Goal: Transaction & Acquisition: Obtain resource

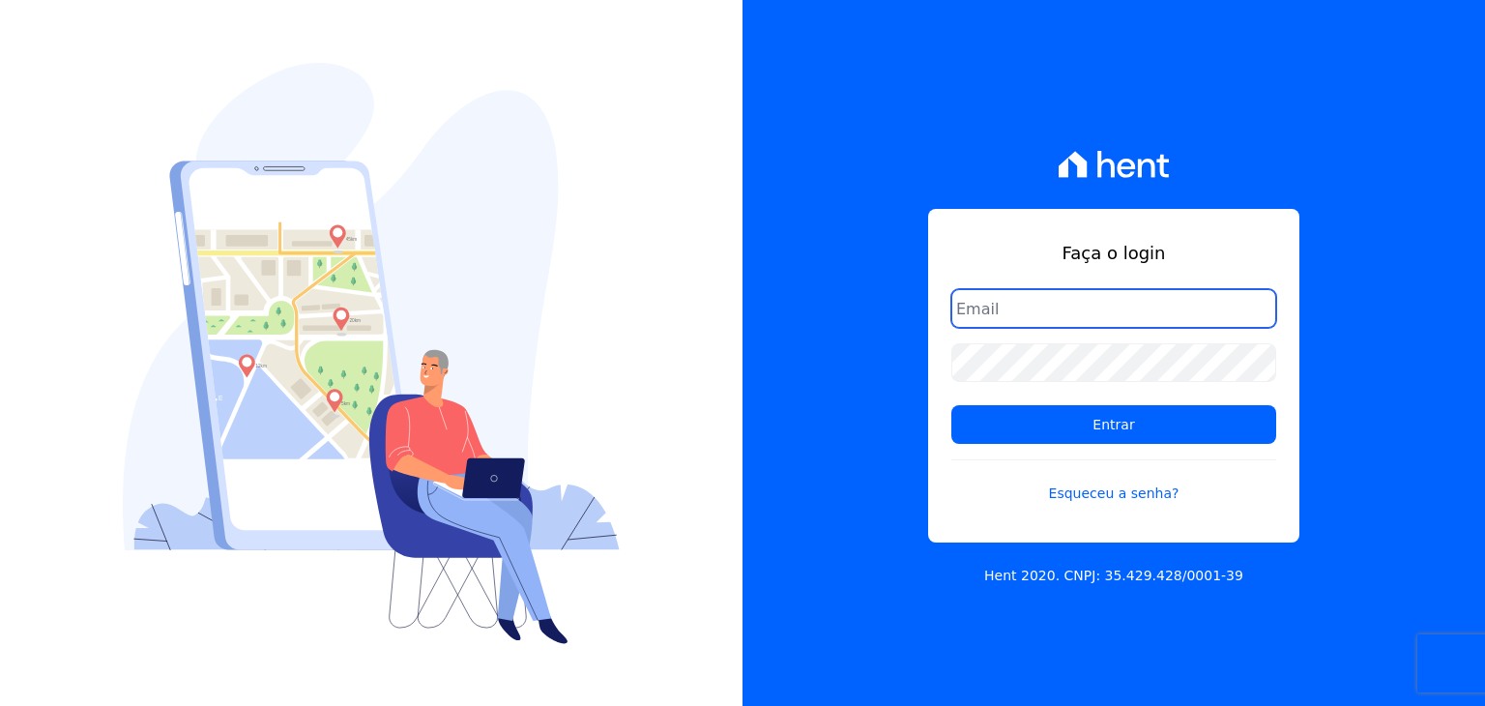
type input "marcos.real@realmarka.com.br"
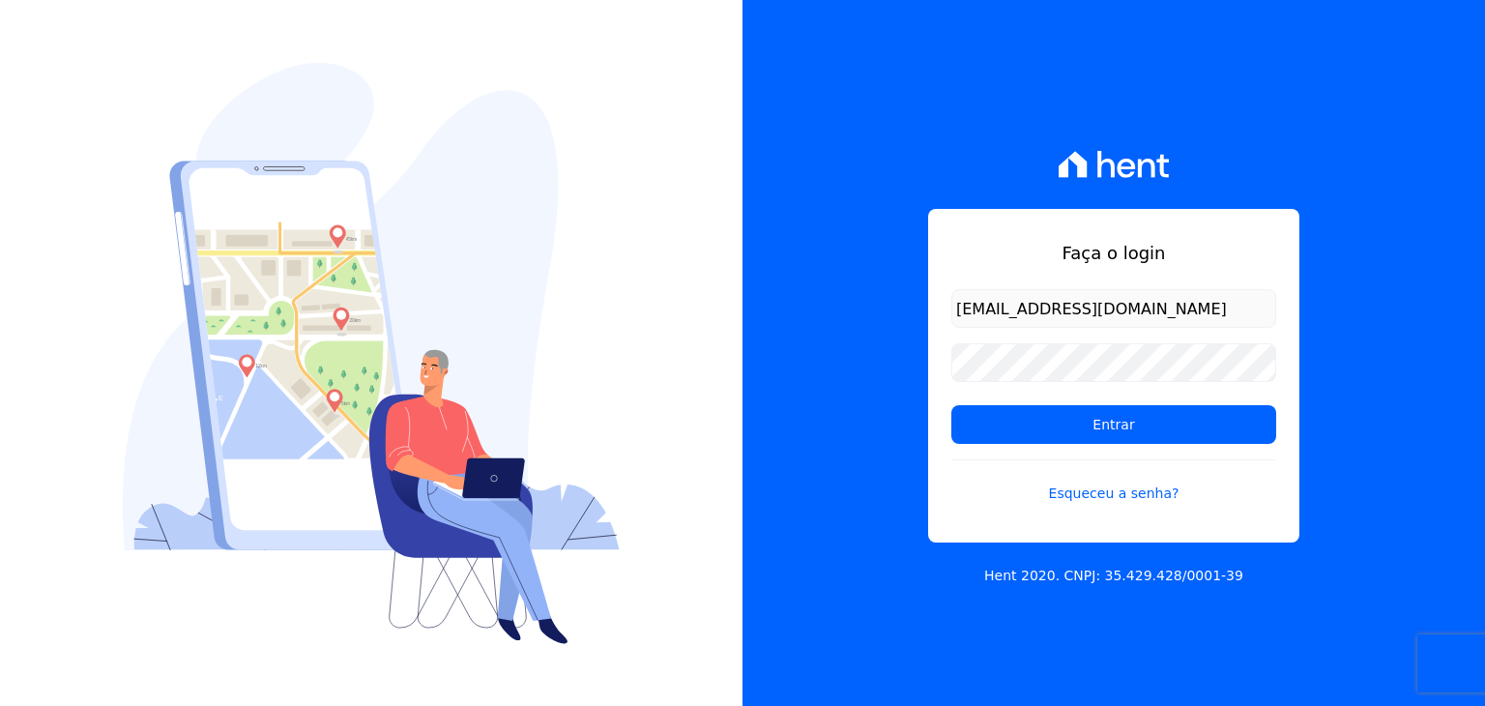
click at [1082, 315] on input "marcos.real@realmarka.com.br" at bounding box center [1113, 308] width 325 height 39
click at [1069, 423] on input "Entrar" at bounding box center [1113, 424] width 325 height 39
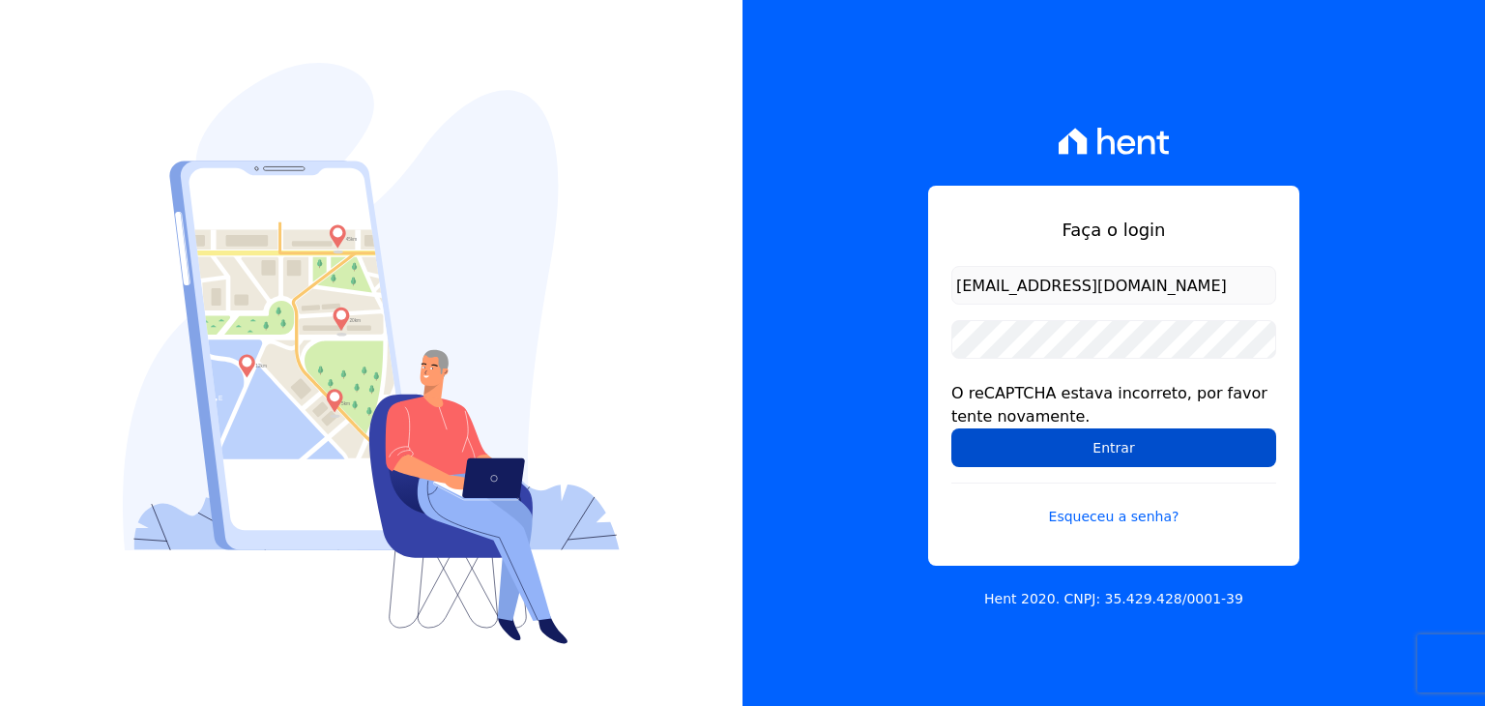
click at [1106, 458] on input "Entrar" at bounding box center [1113, 447] width 325 height 39
click at [1090, 455] on input "Entrar" at bounding box center [1113, 447] width 325 height 39
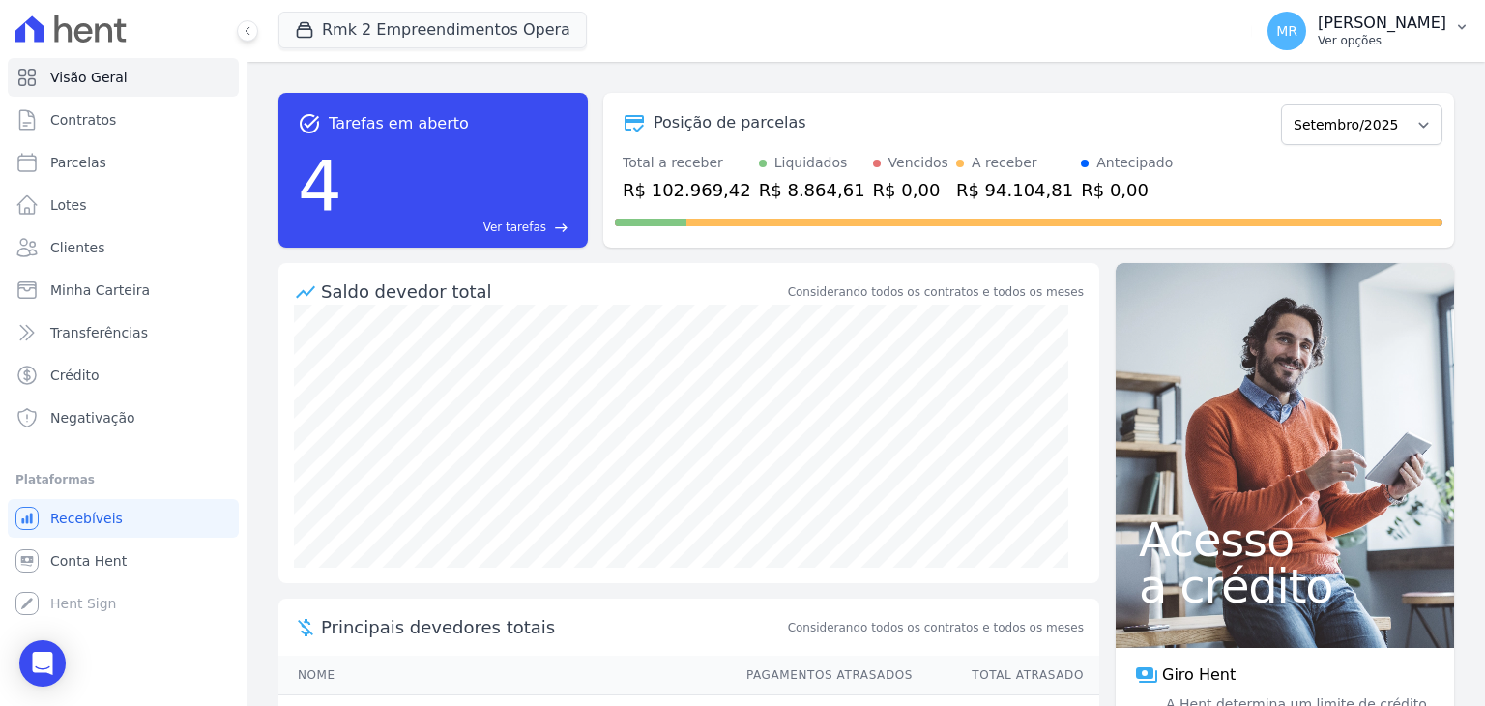
click at [1381, 38] on p "Ver opções" at bounding box center [1382, 40] width 129 height 15
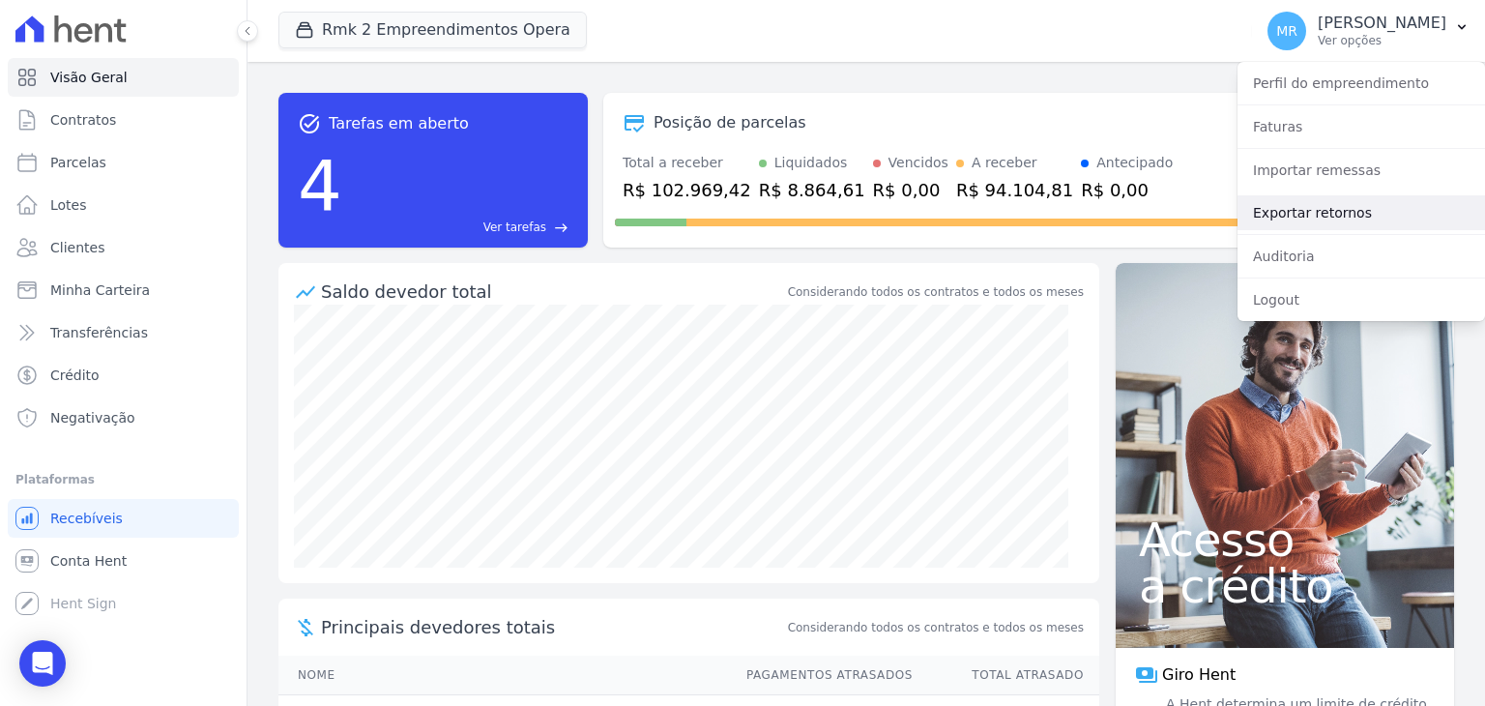
click at [1350, 217] on link "Exportar retornos" at bounding box center [1360, 212] width 247 height 35
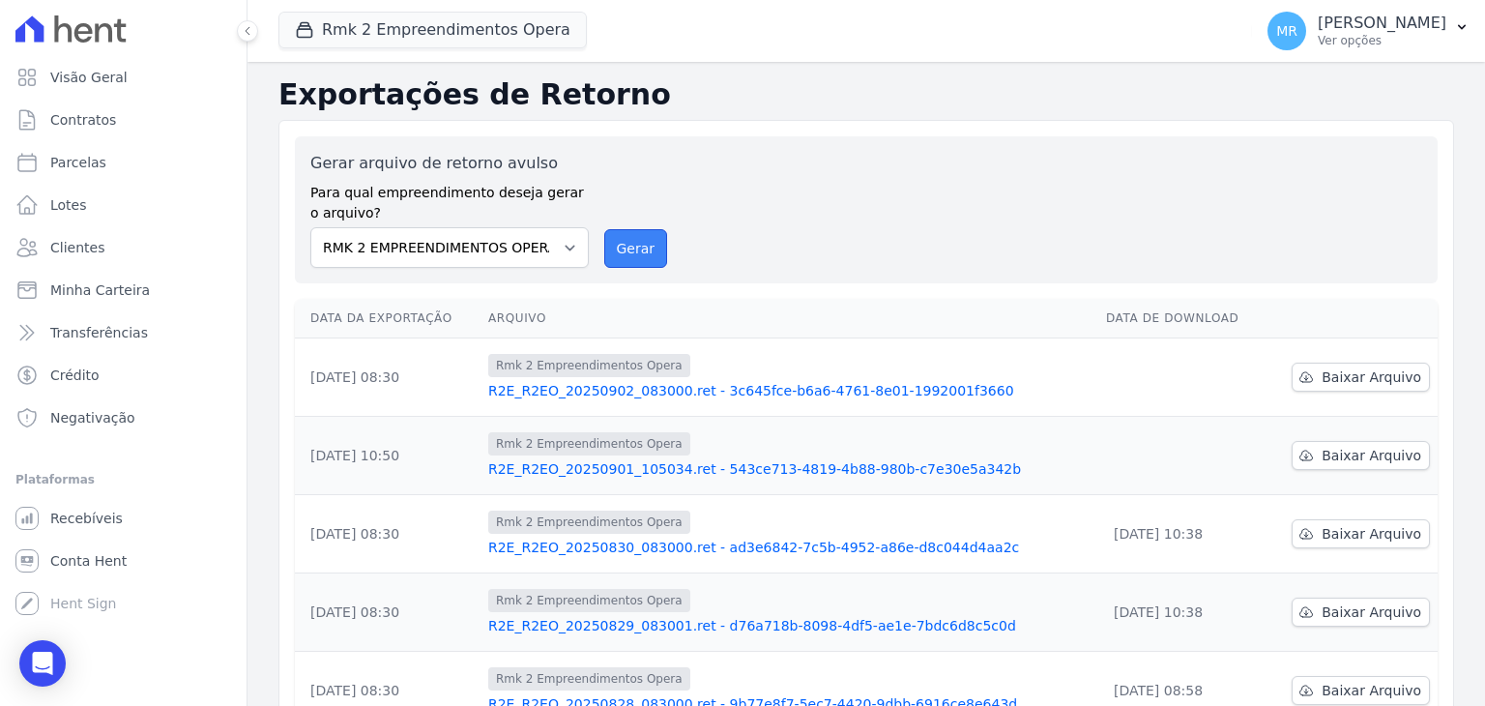
click at [625, 252] on button "Gerar" at bounding box center [636, 248] width 64 height 39
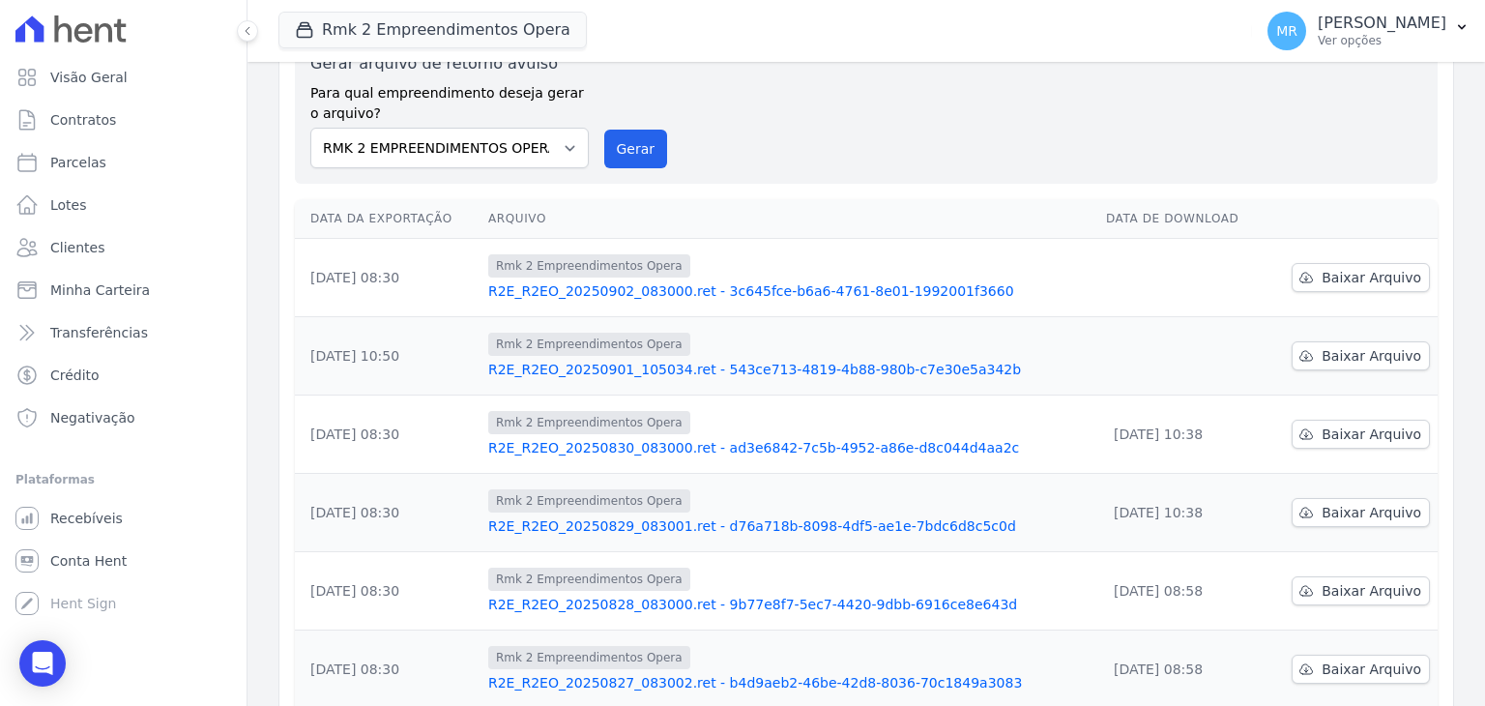
scroll to position [193, 0]
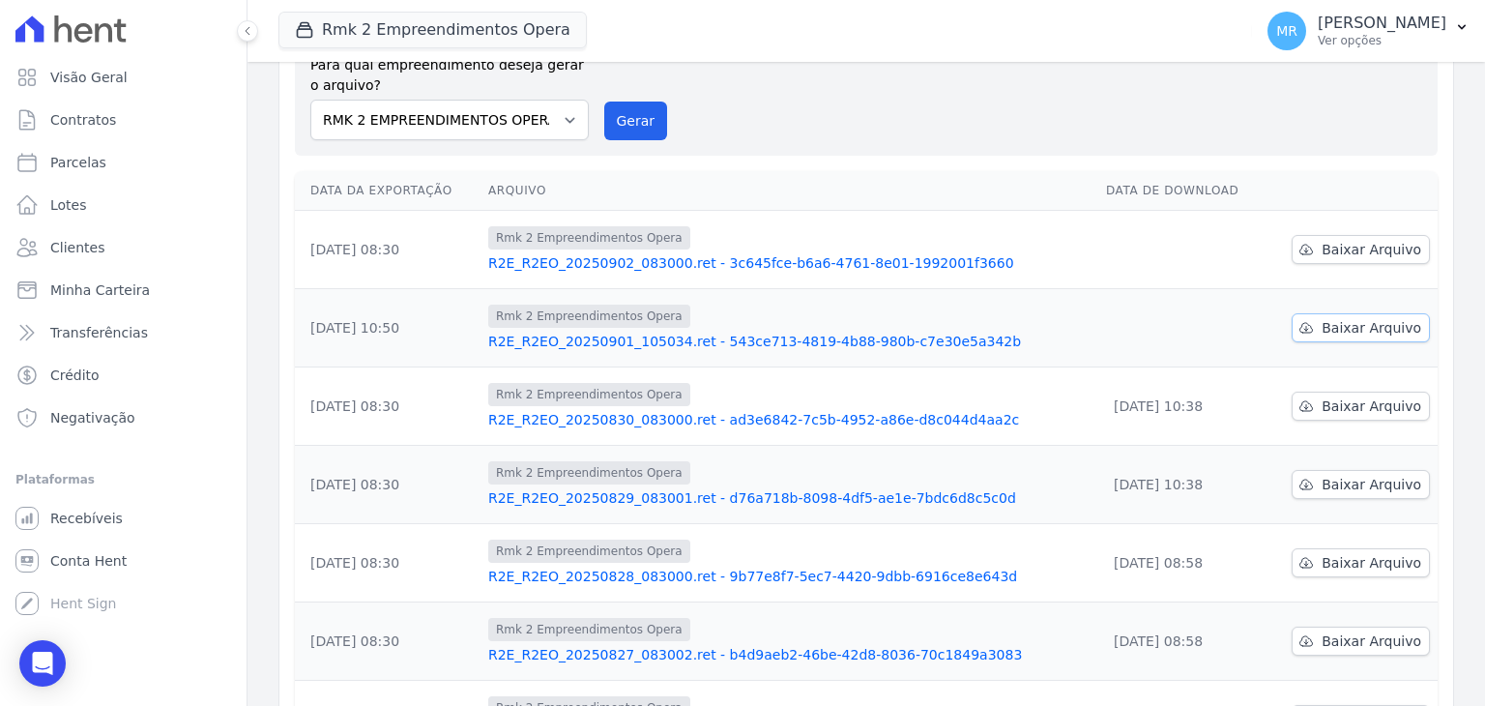
click at [1342, 334] on span "Baixar Arquivo" at bounding box center [1372, 327] width 100 height 19
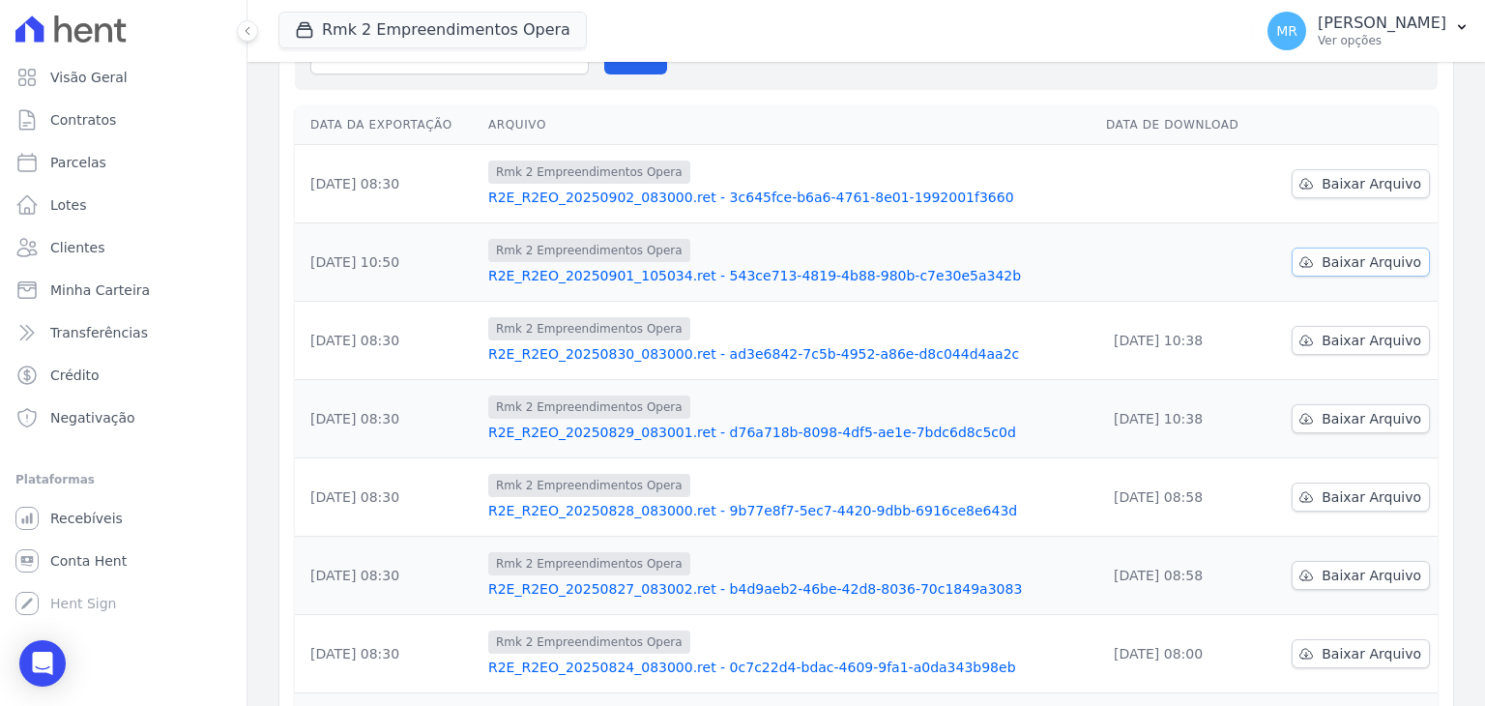
scroll to position [128, 0]
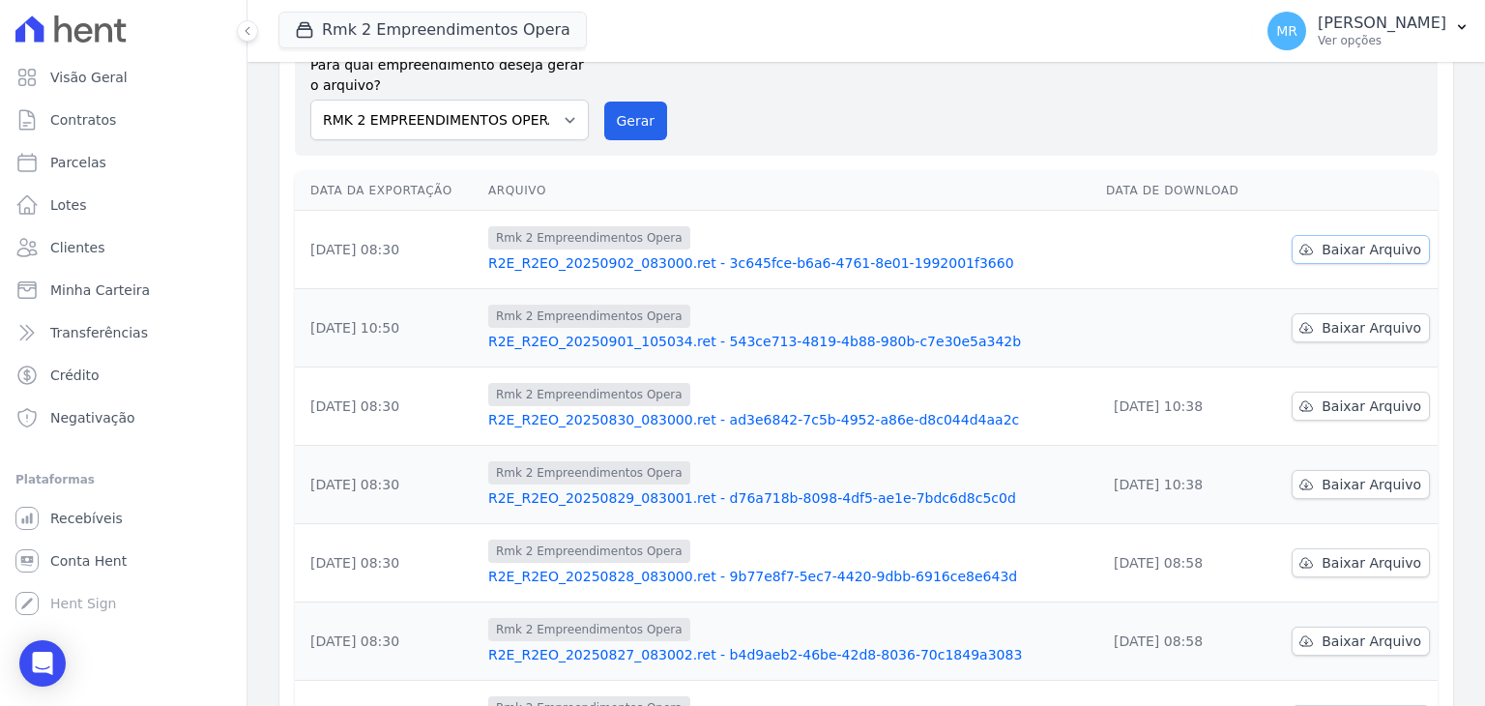
click at [1310, 241] on link "Baixar Arquivo" at bounding box center [1361, 249] width 138 height 29
click at [393, 40] on button "Rmk 2 Empreendimentos Opera" at bounding box center [432, 30] width 308 height 37
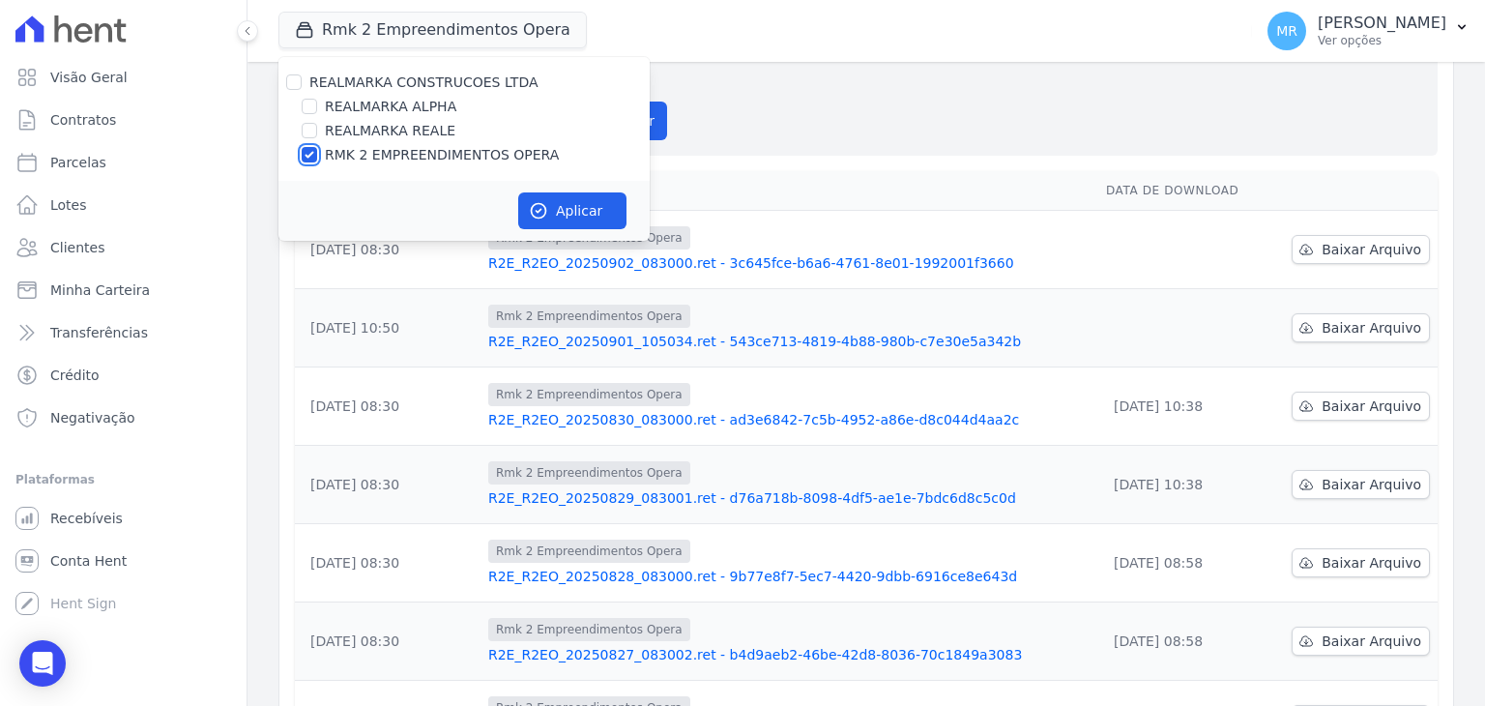
click at [308, 154] on input "RMK 2 EMPREENDIMENTOS OPERA" at bounding box center [309, 154] width 15 height 15
checkbox input "false"
click at [314, 126] on input "REALMARKA REALE" at bounding box center [309, 130] width 15 height 15
checkbox input "true"
click at [572, 206] on button "Aplicar" at bounding box center [572, 210] width 108 height 37
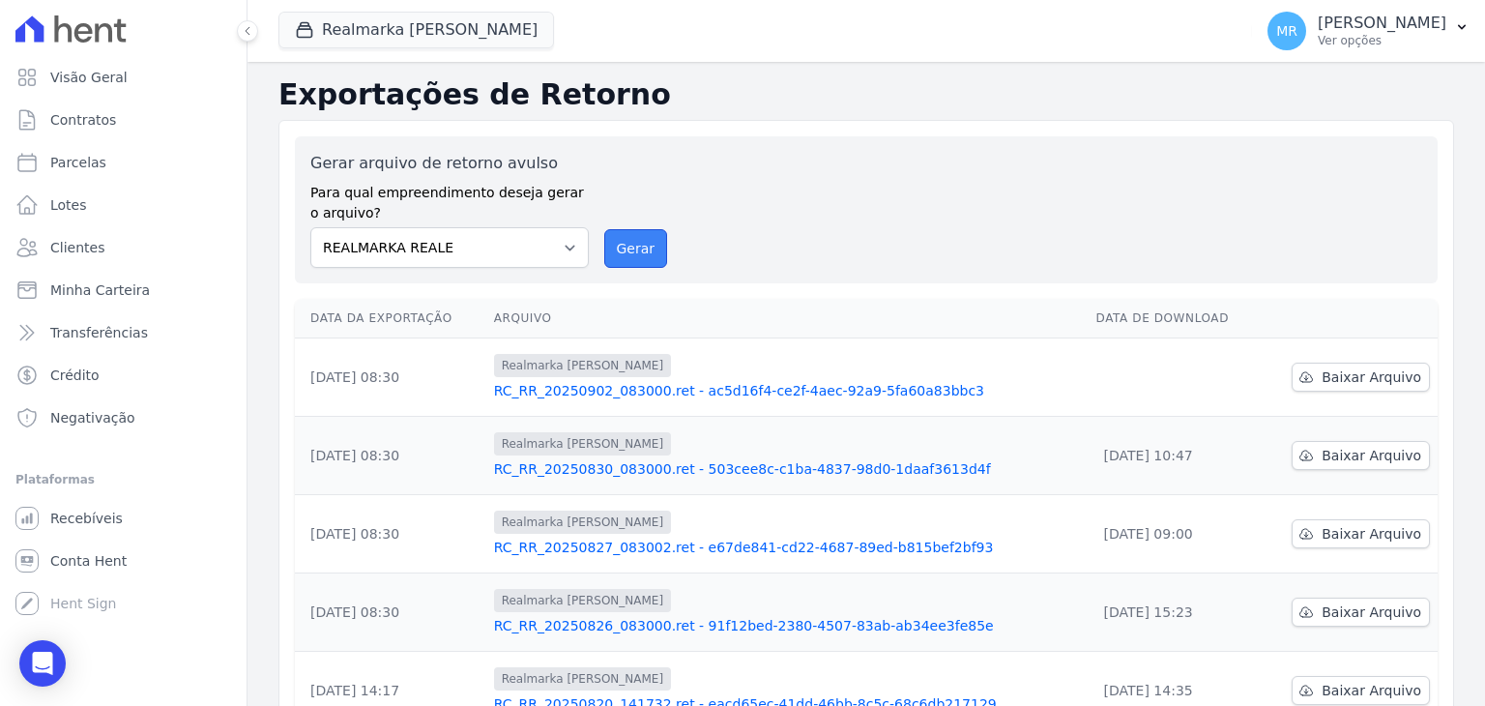
click at [611, 251] on button "Gerar" at bounding box center [636, 248] width 64 height 39
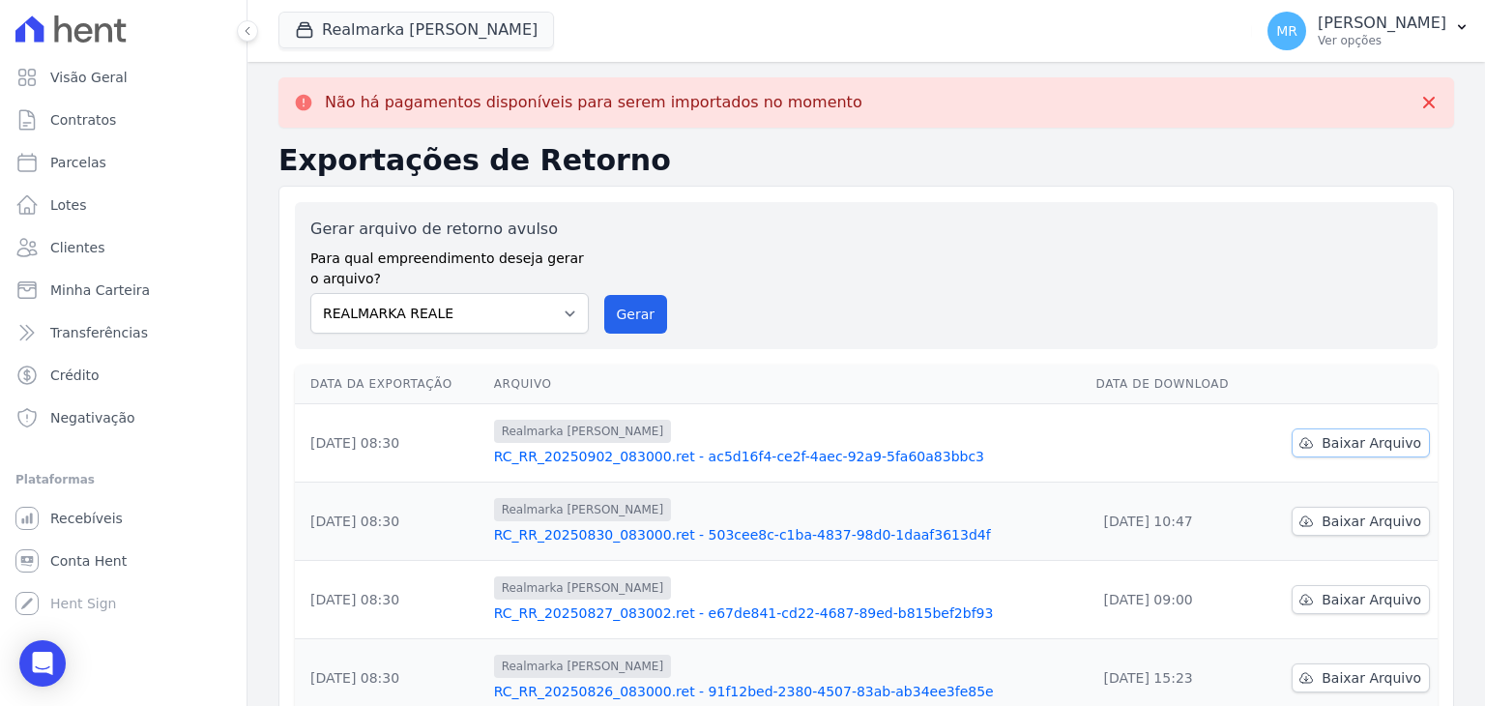
click at [1383, 445] on span "Baixar Arquivo" at bounding box center [1372, 442] width 100 height 19
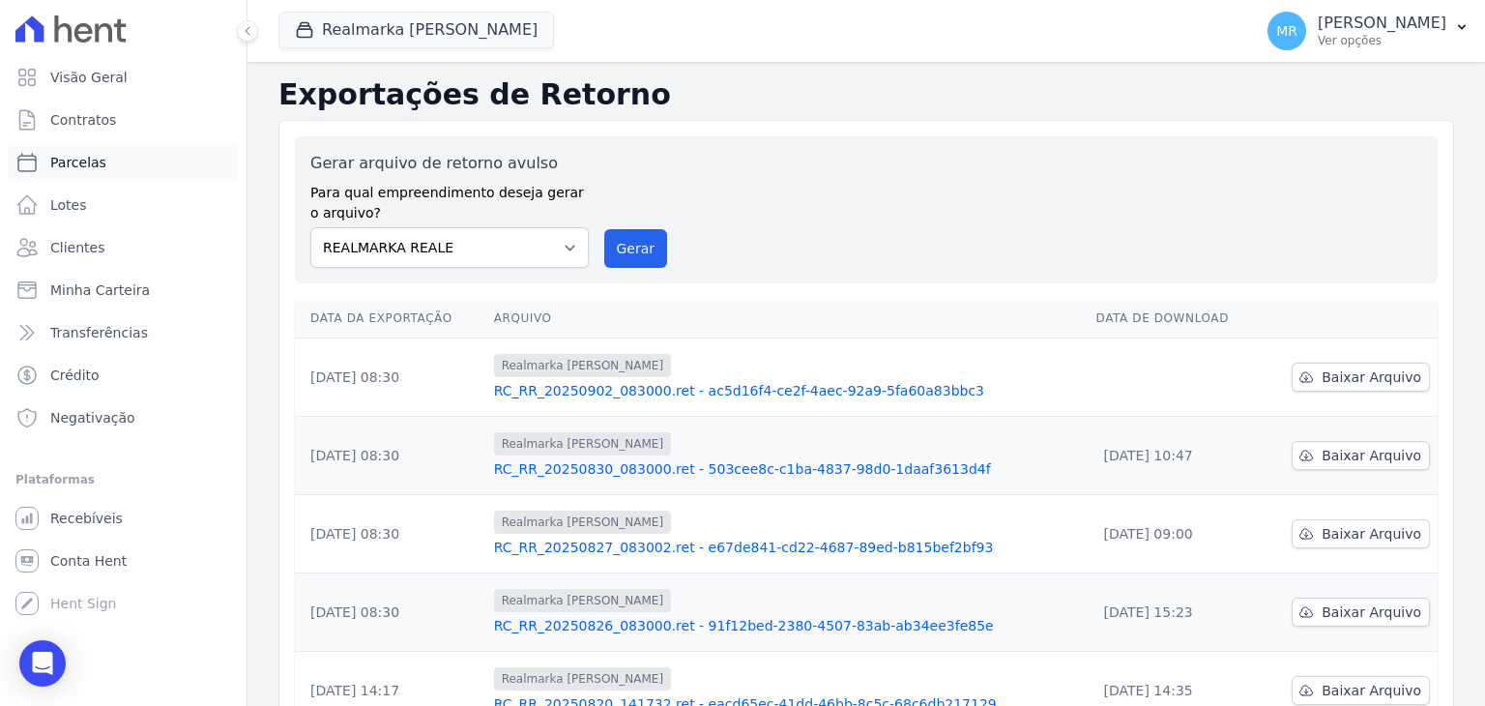
click at [159, 172] on link "Parcelas" at bounding box center [123, 162] width 231 height 39
select select
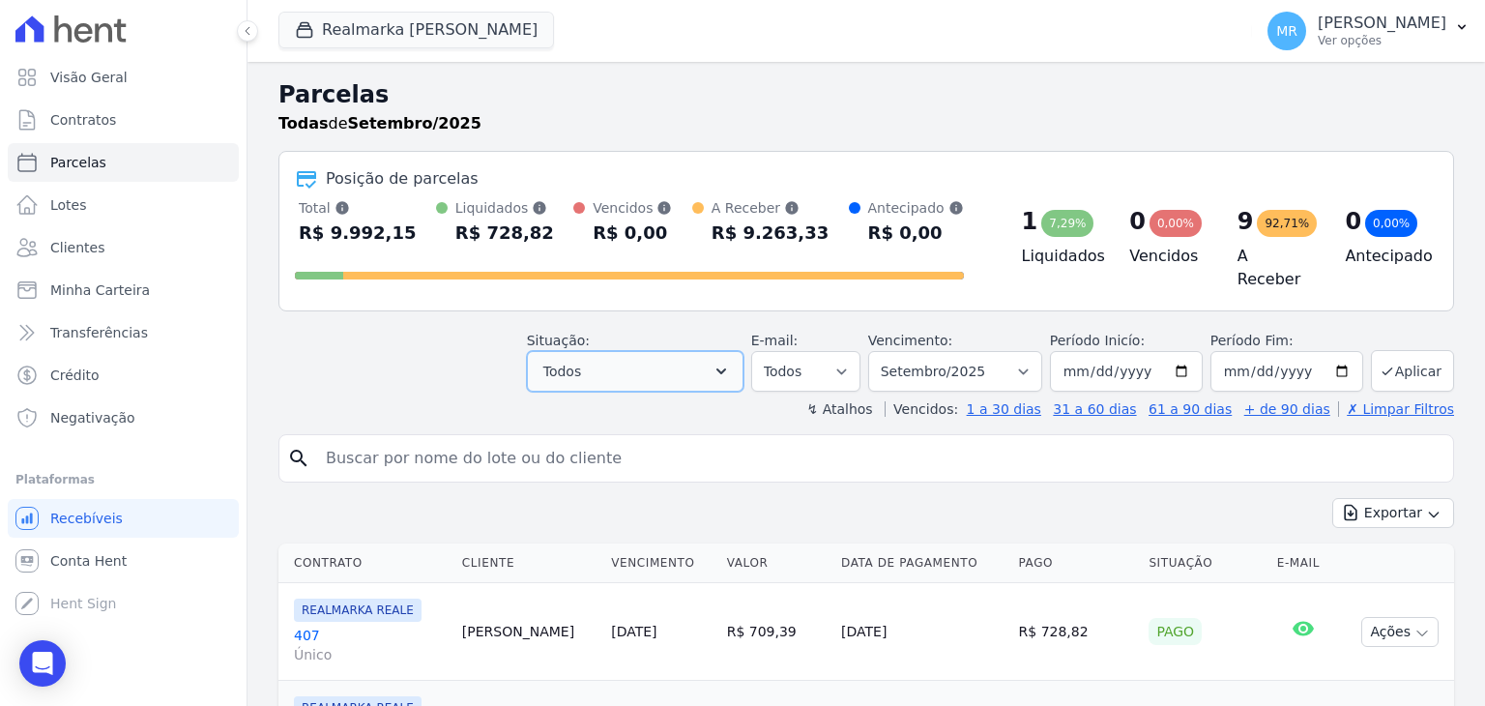
click at [630, 359] on button "Todos" at bounding box center [635, 371] width 217 height 41
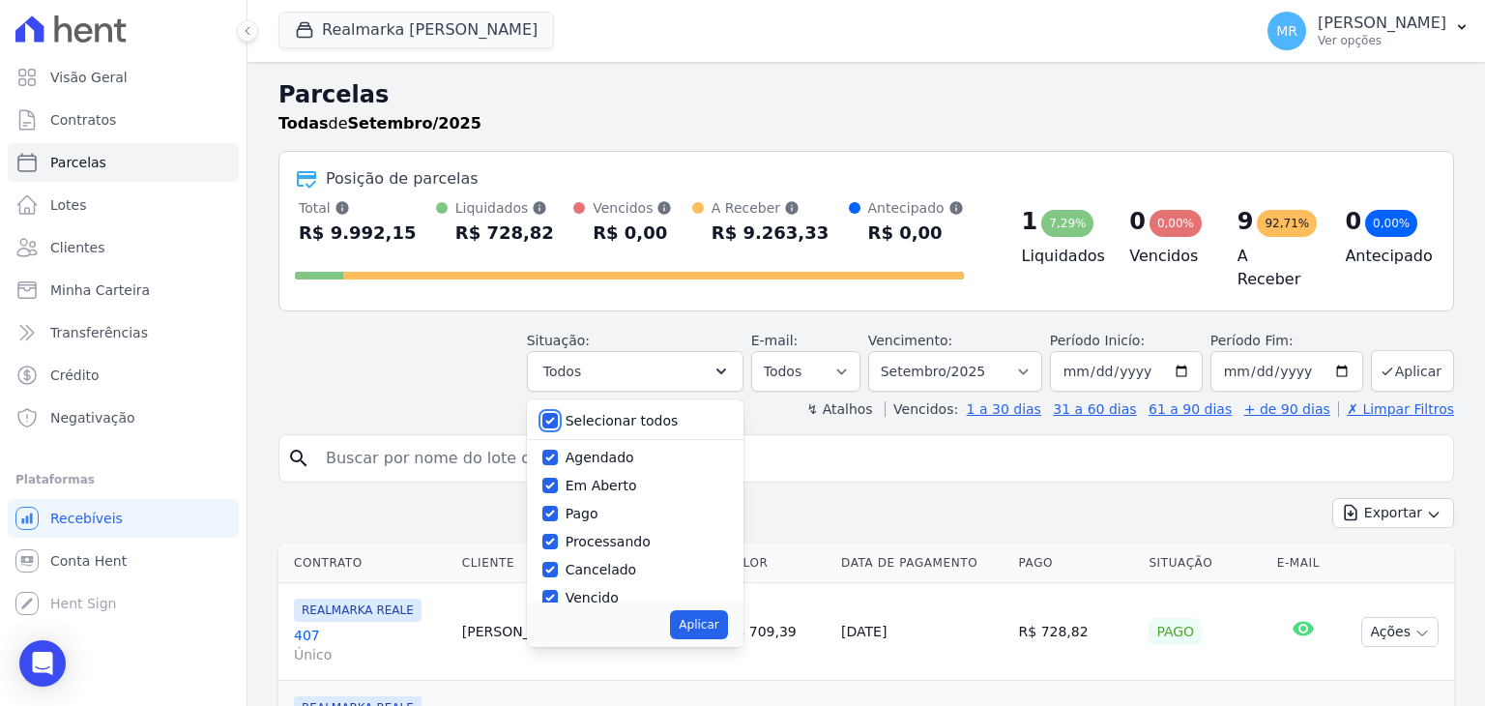
click at [558, 418] on input "Selecionar todos" at bounding box center [549, 420] width 15 height 15
checkbox input "false"
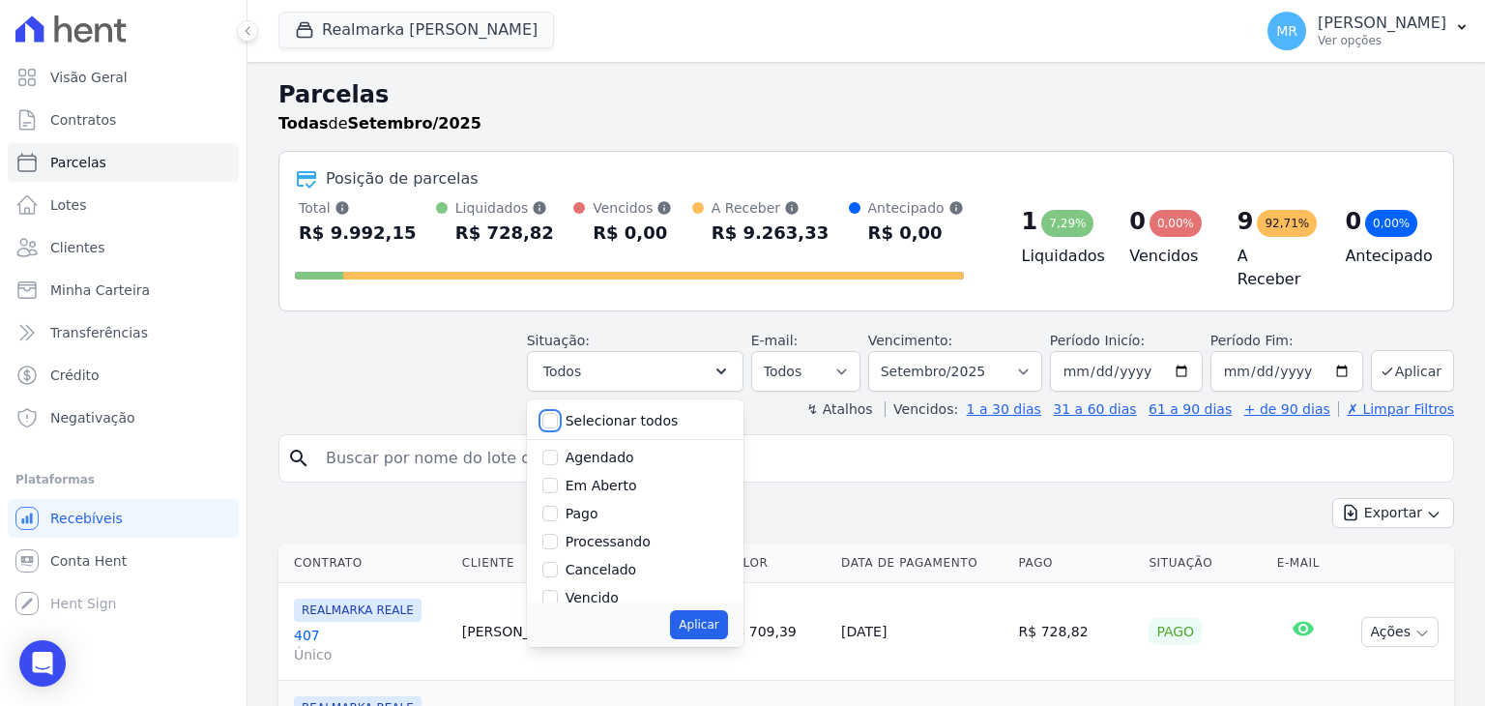
checkbox input "false"
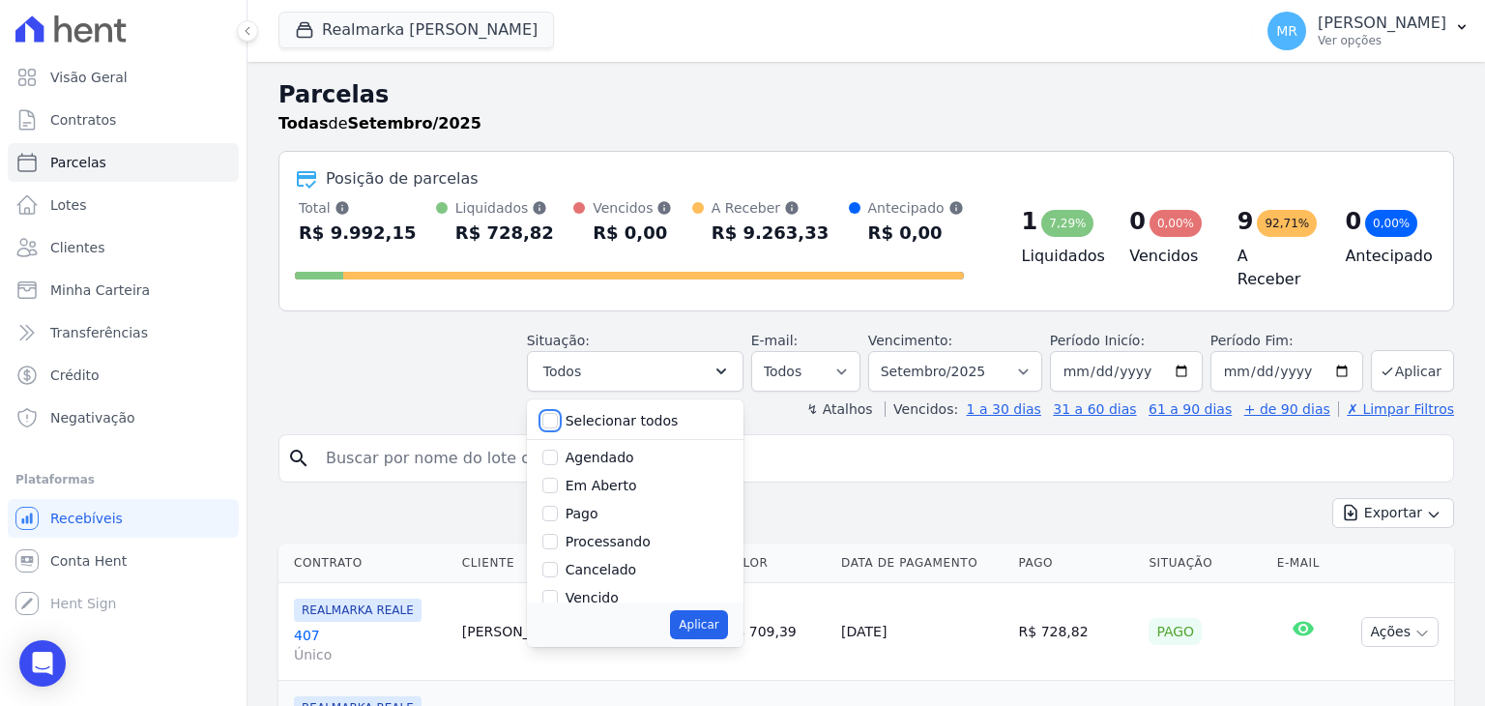
checkbox input "false"
click at [558, 506] on input "Pago" at bounding box center [549, 513] width 15 height 15
checkbox input "true"
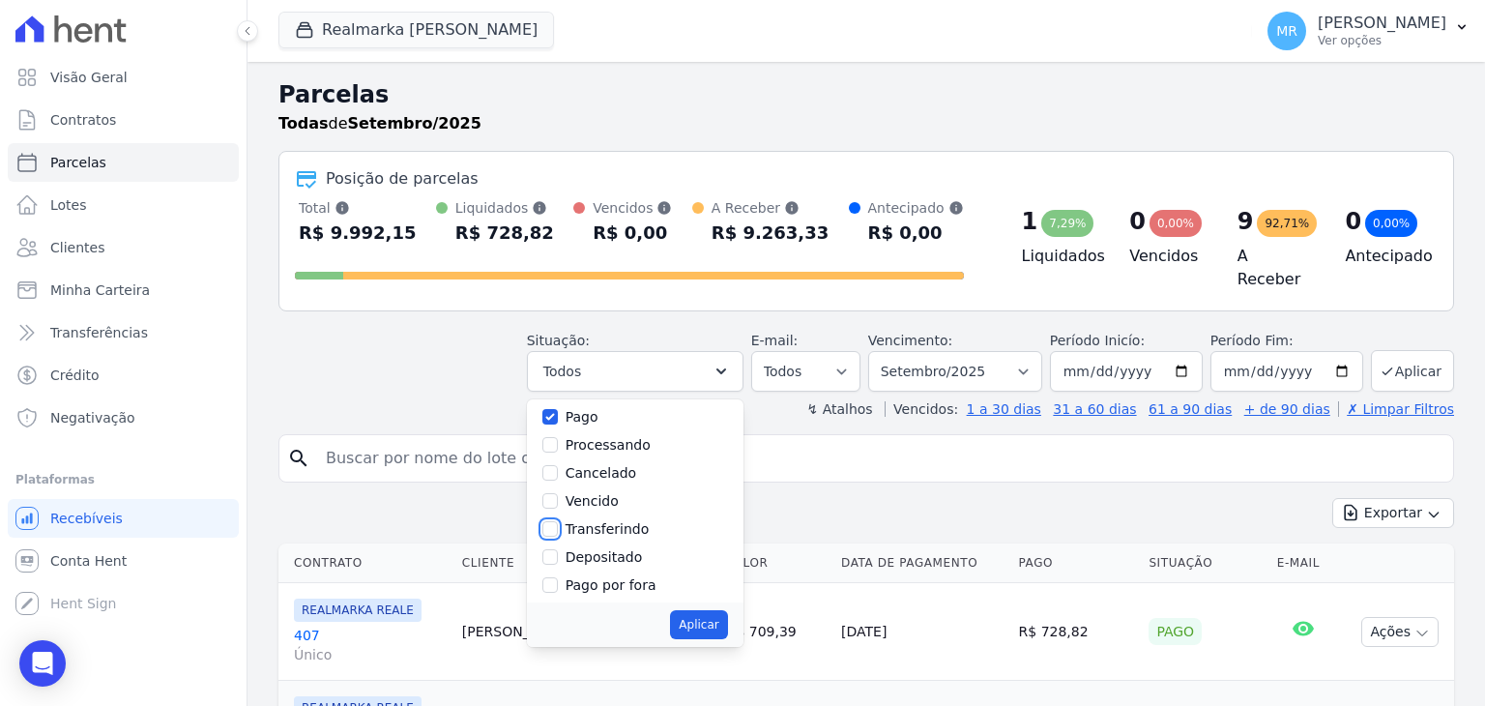
drag, startPoint x: 563, startPoint y: 518, endPoint x: 570, endPoint y: 538, distance: 21.7
click at [558, 521] on input "Transferindo" at bounding box center [549, 528] width 15 height 15
checkbox input "true"
click at [558, 549] on input "Depositado" at bounding box center [549, 556] width 15 height 15
checkbox input "true"
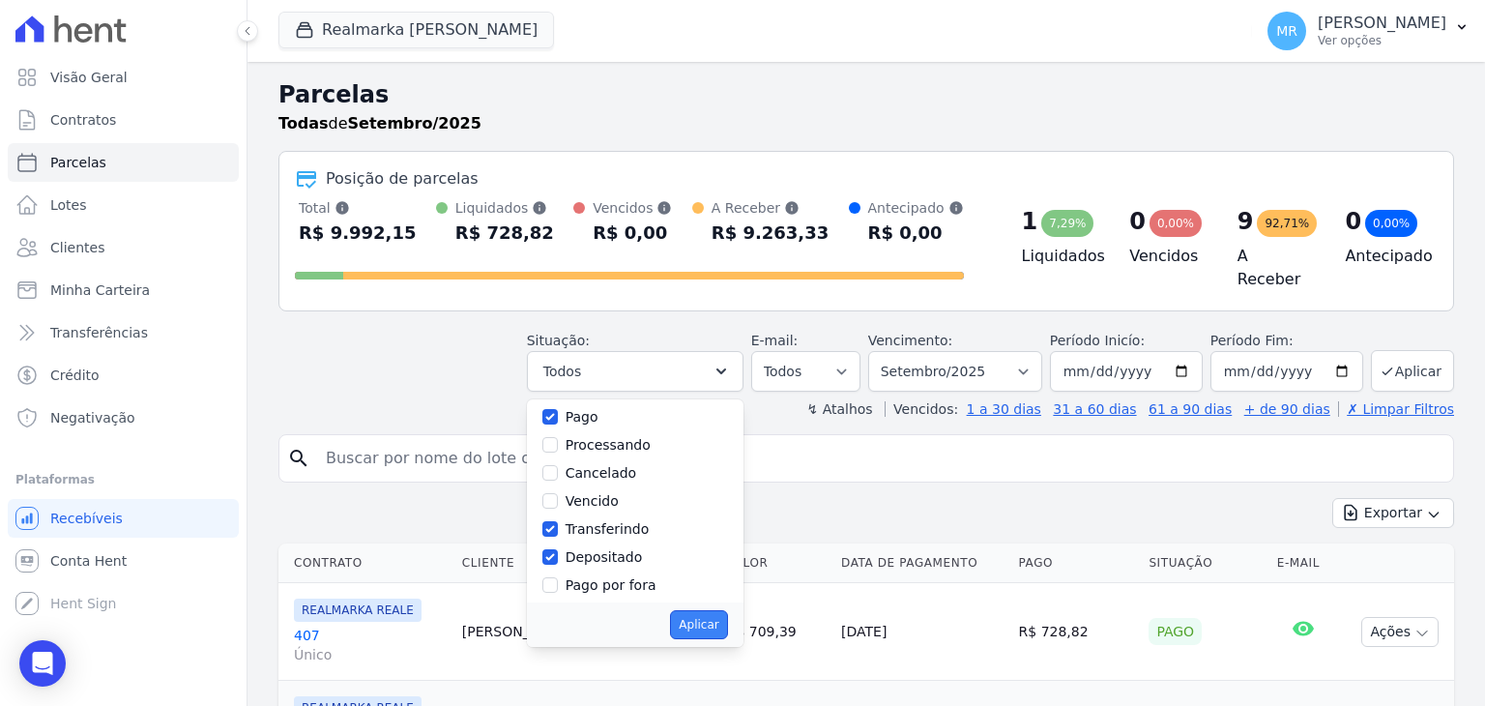
click at [709, 615] on button "Aplicar" at bounding box center [698, 624] width 57 height 29
select select "paid"
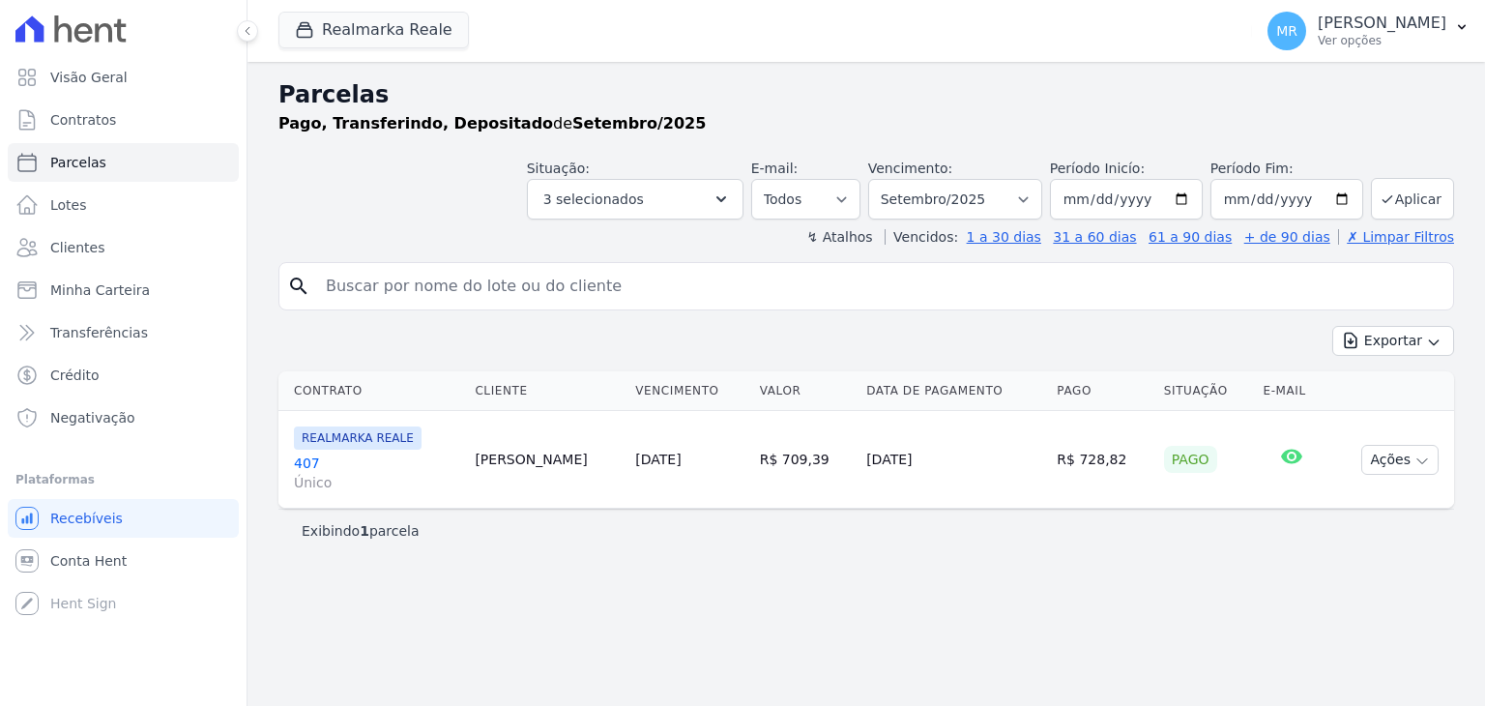
select select
click at [1347, 46] on div "MR Marcos Real Ver opções" at bounding box center [1356, 31] width 179 height 39
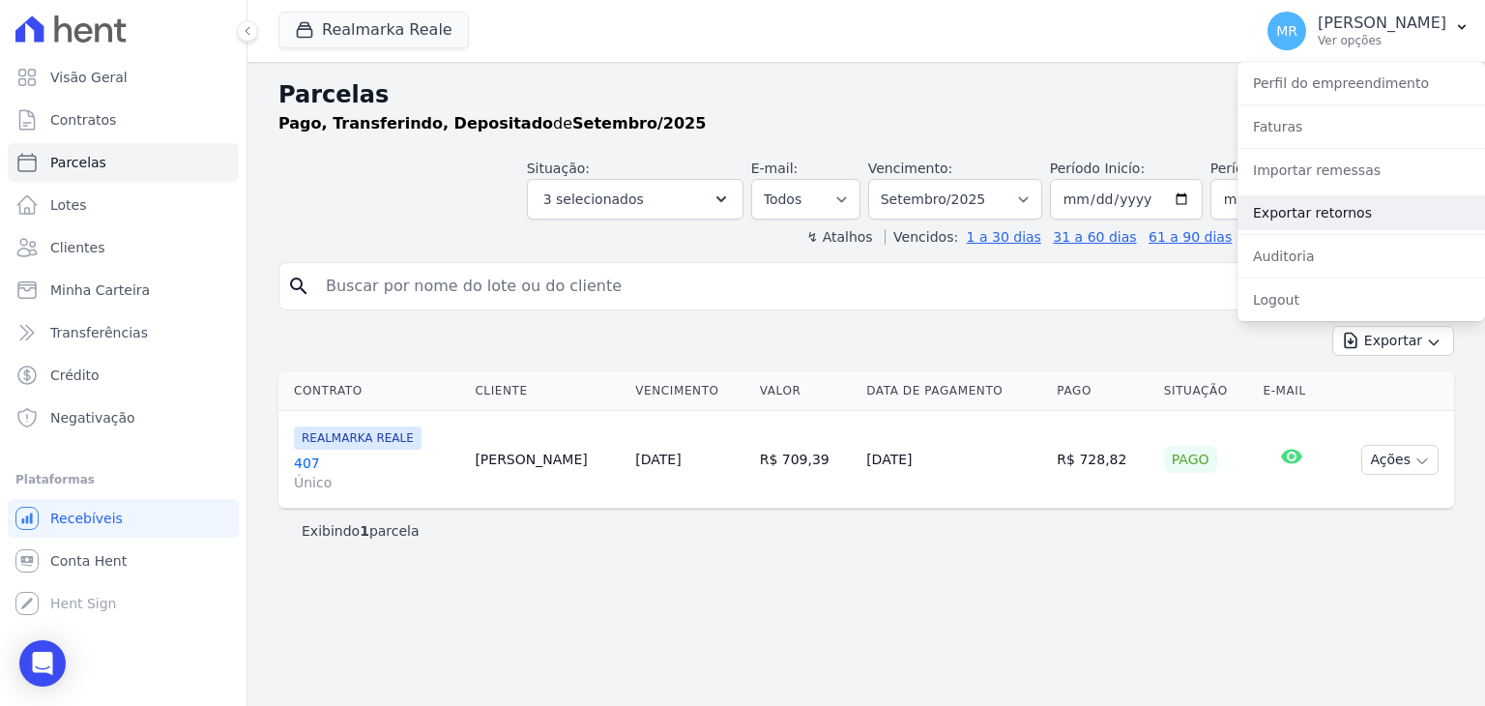
click at [1294, 223] on link "Exportar retornos" at bounding box center [1360, 212] width 247 height 35
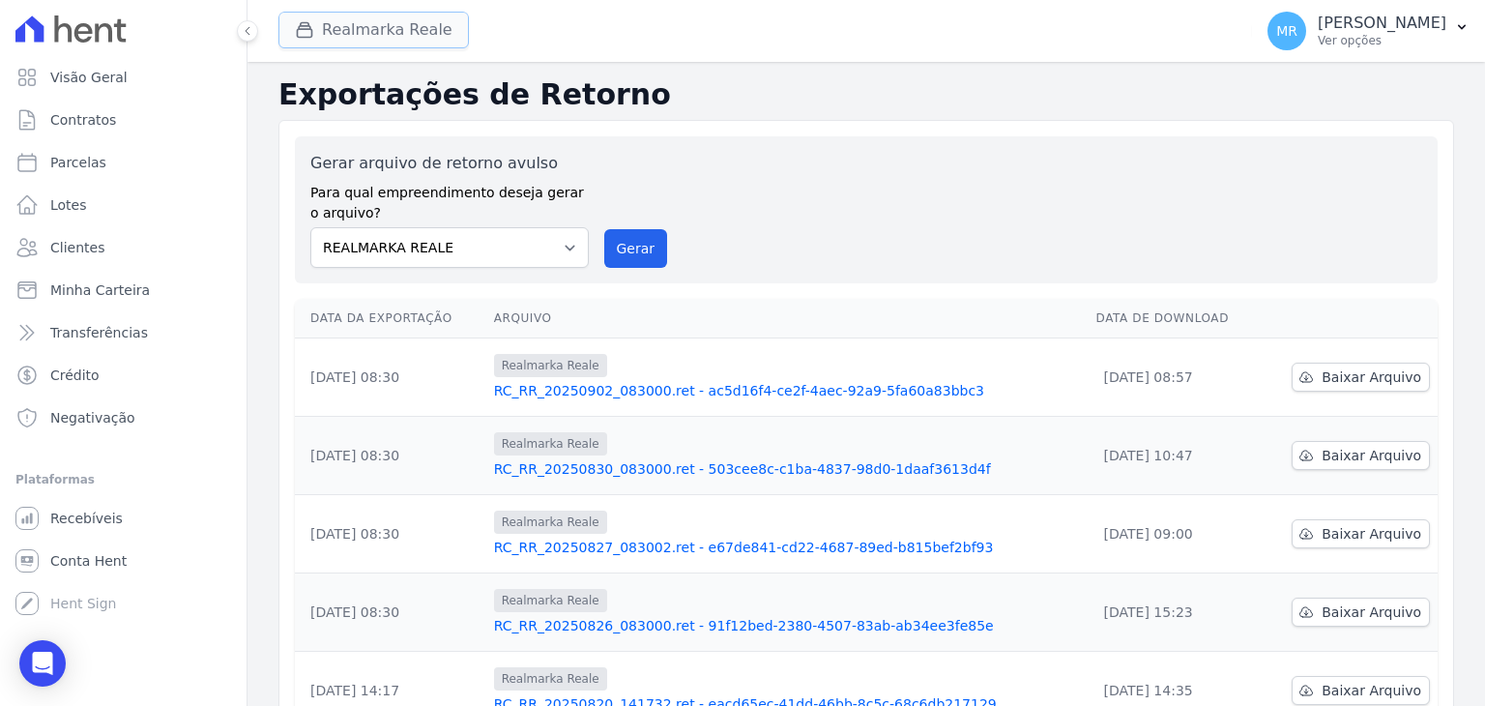
click at [376, 25] on button "Realmarka Reale" at bounding box center [373, 30] width 190 height 37
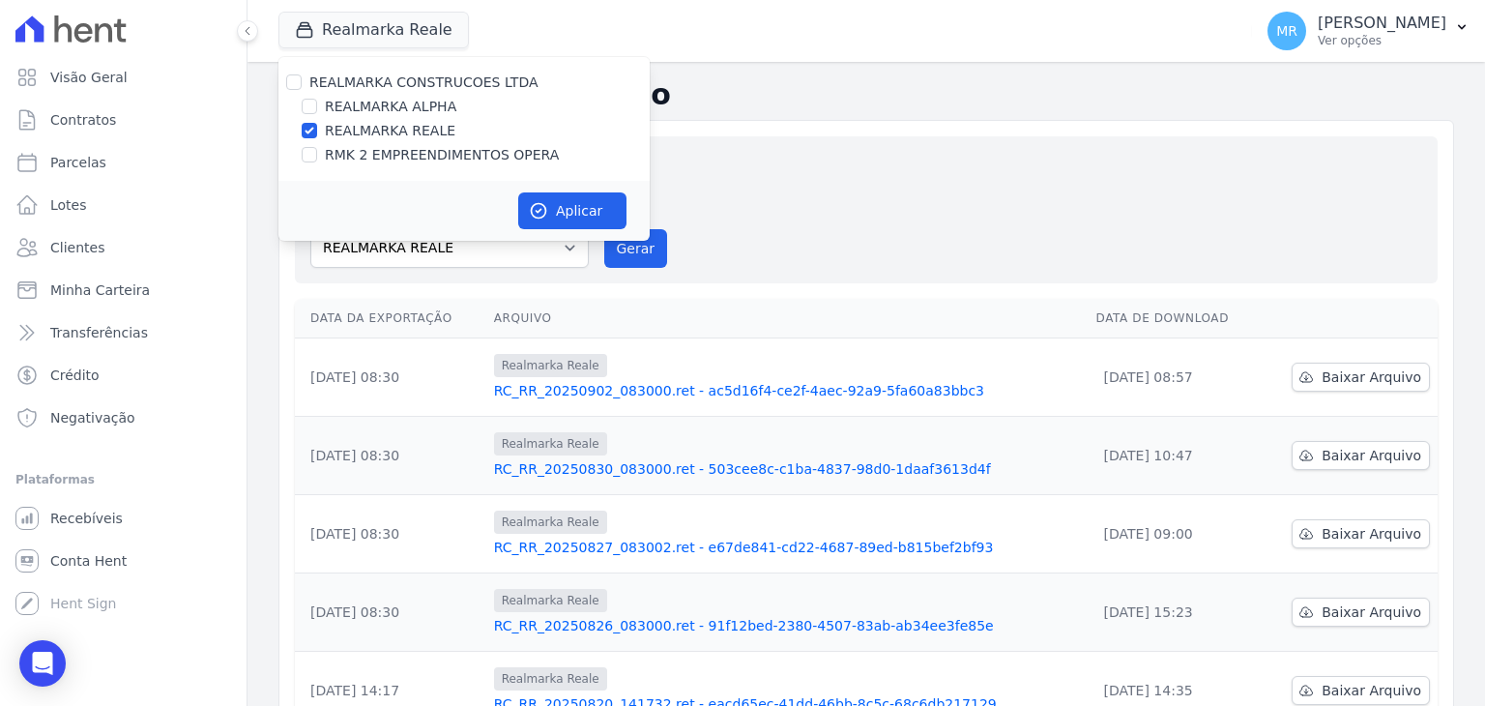
click at [317, 102] on div "REALMARKA ALPHA" at bounding box center [463, 107] width 371 height 20
drag, startPoint x: 308, startPoint y: 107, endPoint x: 295, endPoint y: 137, distance: 32.9
click at [301, 121] on div "REALMARKA CONSTRUCOES LTDA REALMARKA ALPHA REALMARKA REALE RMK 2 EMPREENDIMENTO…" at bounding box center [463, 119] width 371 height 124
click at [300, 113] on div "REALMARKA ALPHA" at bounding box center [463, 107] width 371 height 20
click at [305, 107] on input "REALMARKA ALPHA" at bounding box center [309, 106] width 15 height 15
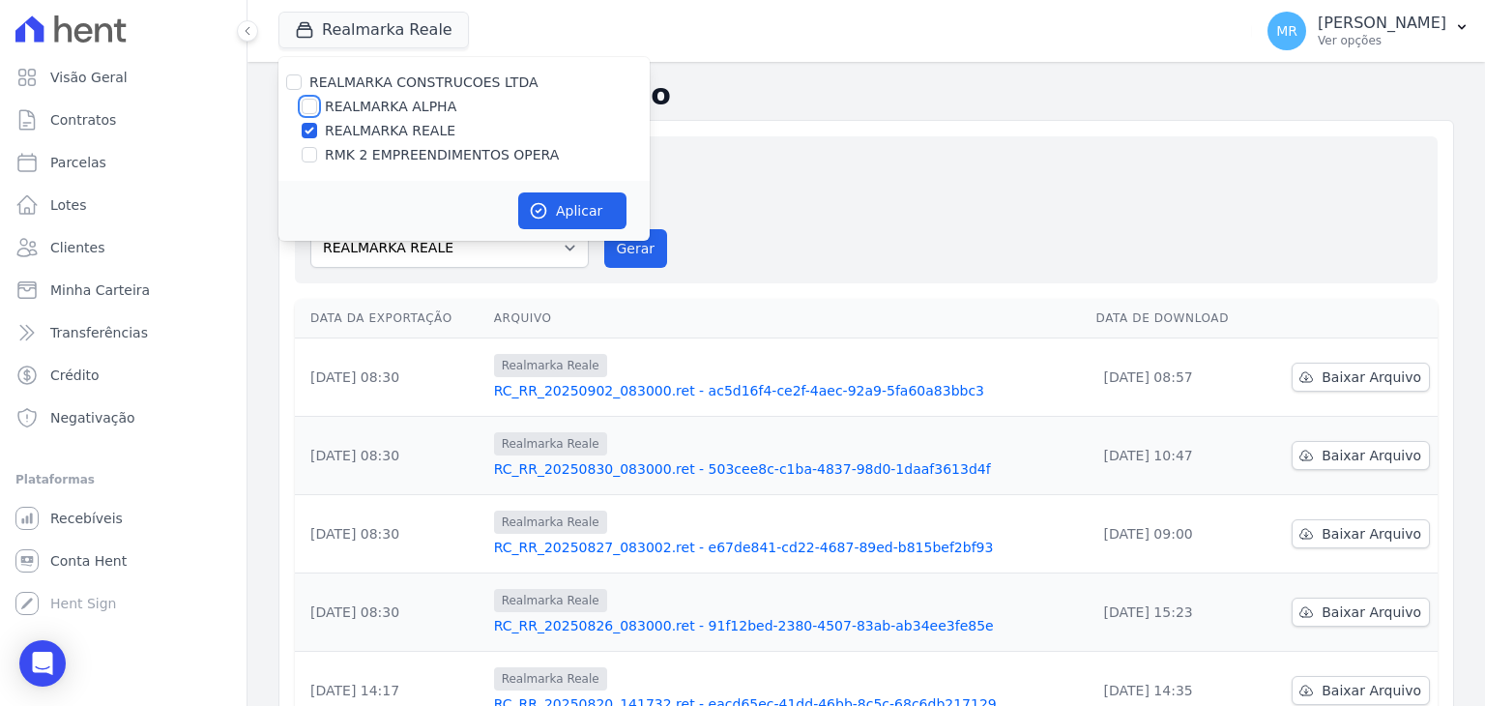
checkbox input "true"
click at [308, 128] on input "REALMARKA REALE" at bounding box center [309, 130] width 15 height 15
checkbox input "false"
click at [608, 211] on button "Aplicar" at bounding box center [572, 210] width 108 height 37
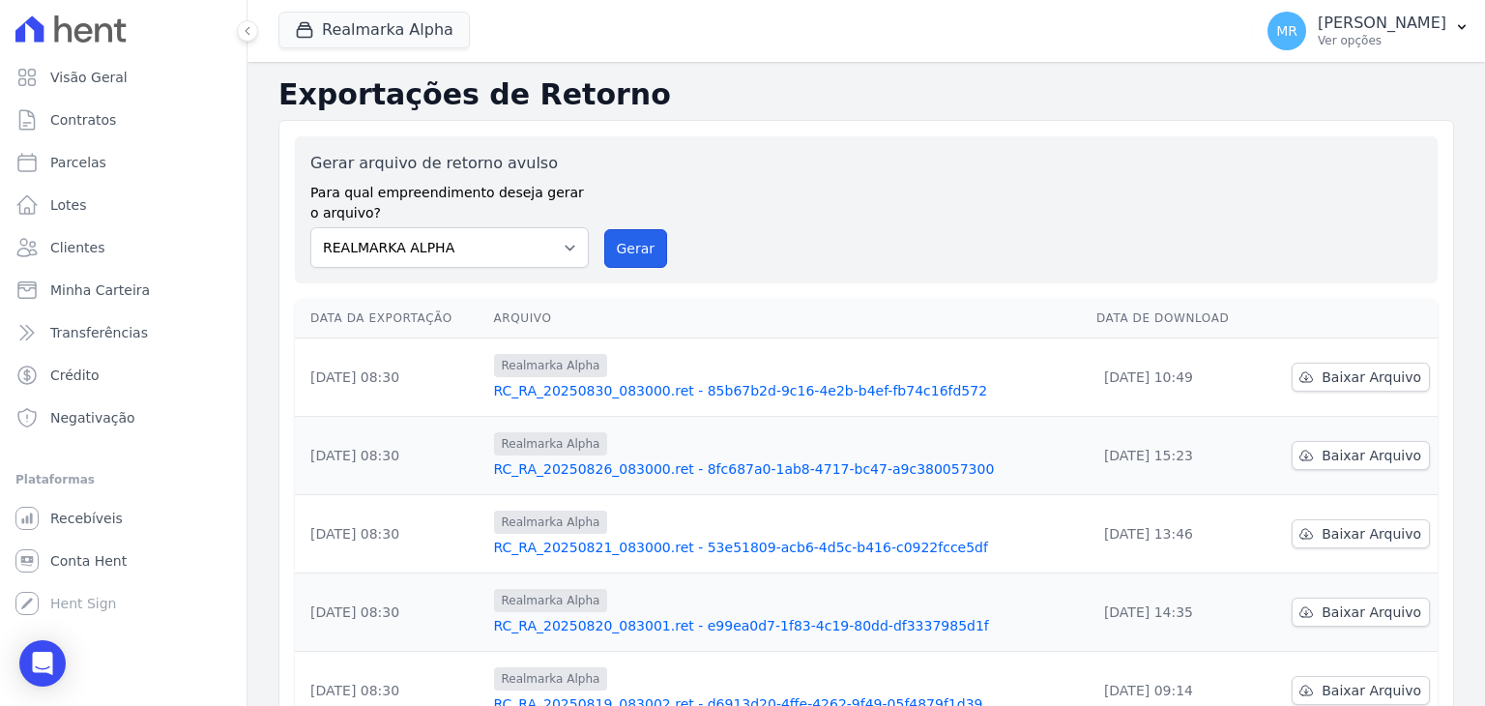
drag, startPoint x: 646, startPoint y: 246, endPoint x: 804, endPoint y: 179, distance: 172.0
click at [646, 247] on button "Gerar" at bounding box center [636, 248] width 64 height 39
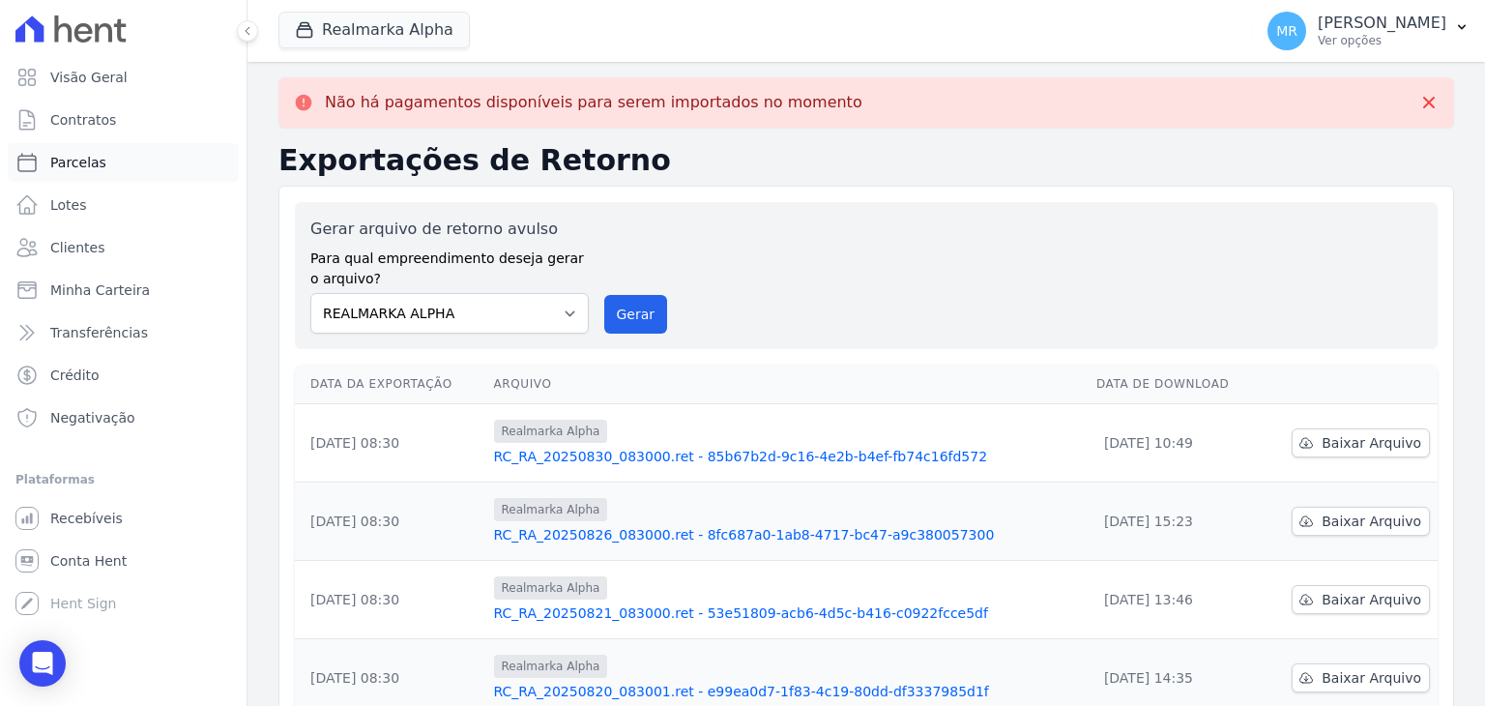
click at [124, 148] on link "Parcelas" at bounding box center [123, 162] width 231 height 39
select select
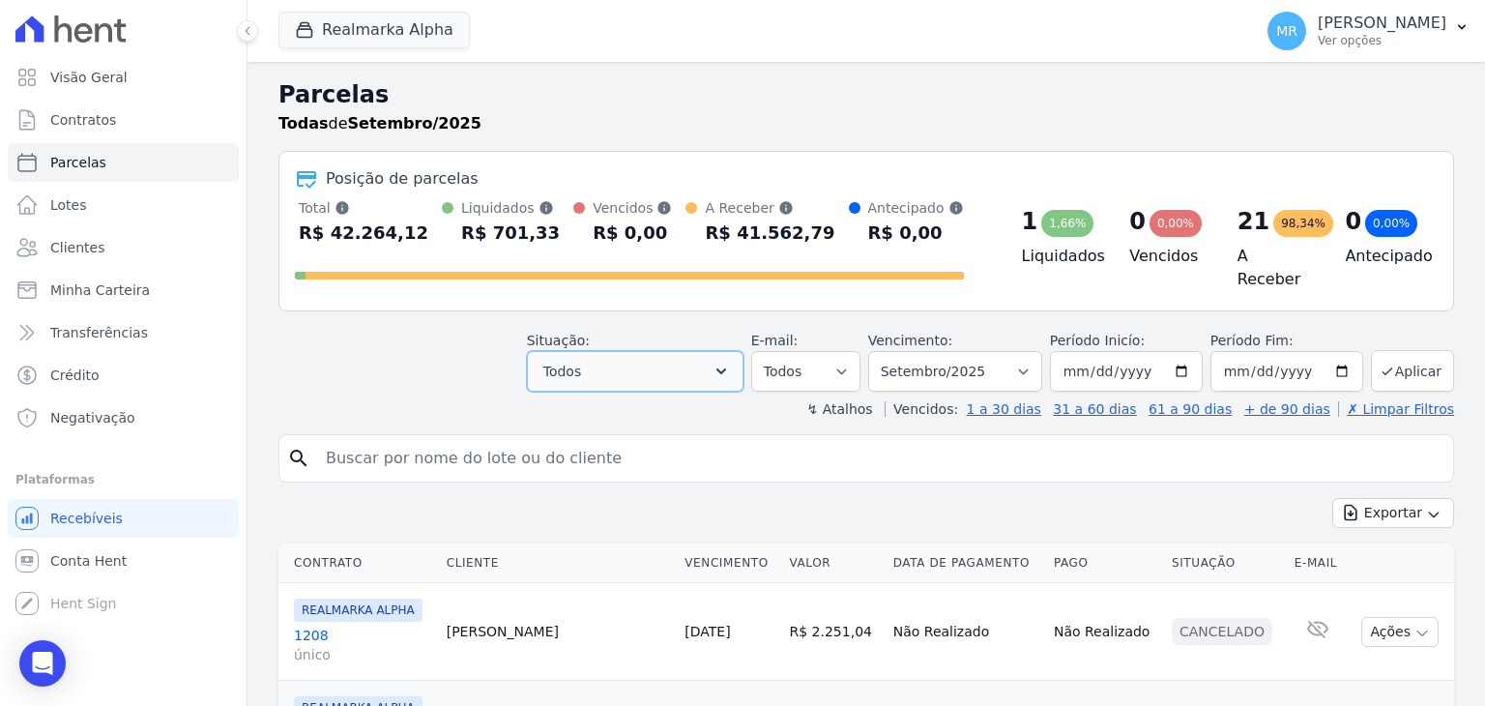
click at [661, 352] on button "Todos" at bounding box center [635, 371] width 217 height 41
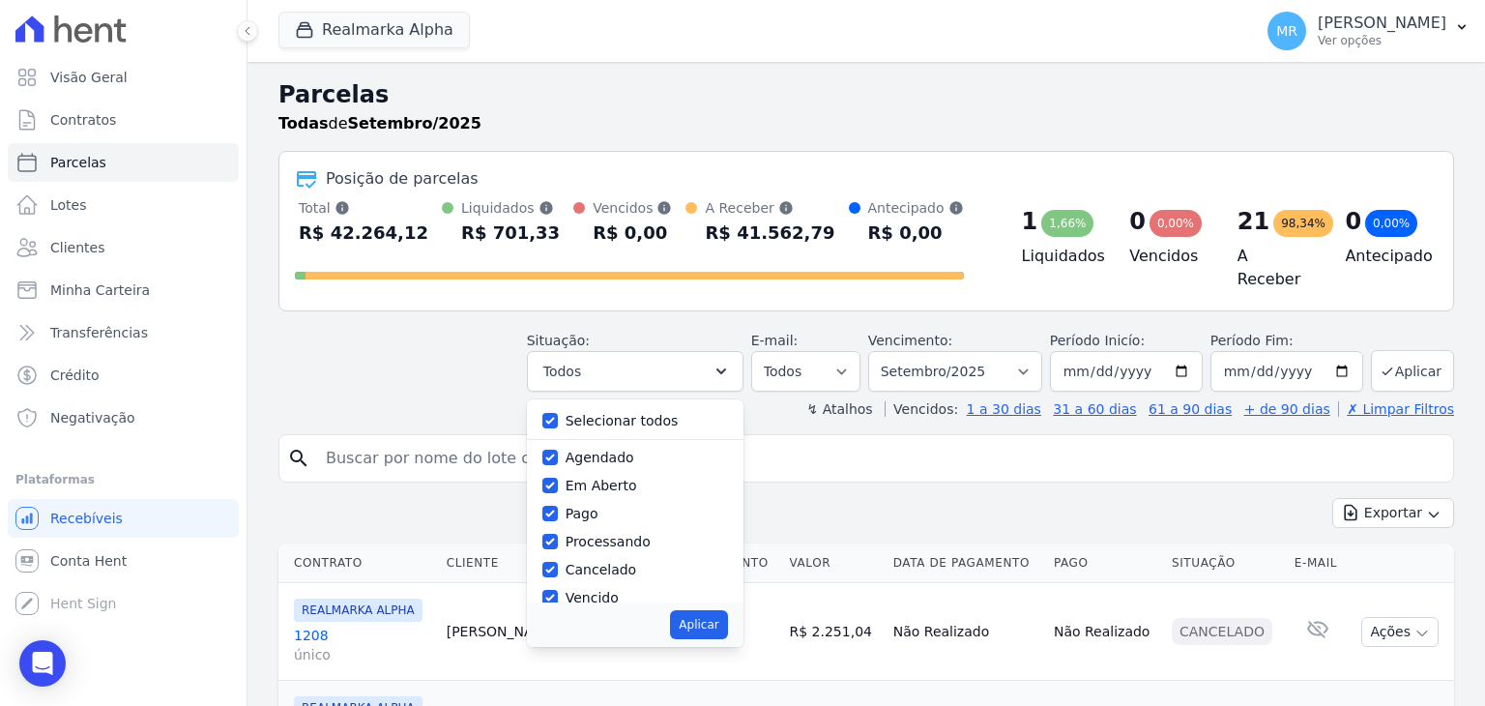
drag, startPoint x: 576, startPoint y: 416, endPoint x: 564, endPoint y: 447, distance: 33.4
click at [575, 416] on div "Selecionar todos" at bounding box center [635, 421] width 186 height 28
drag, startPoint x: 566, startPoint y: 407, endPoint x: 564, endPoint y: 425, distance: 18.5
click at [558, 414] on input "Selecionar todos" at bounding box center [549, 420] width 15 height 15
checkbox input "false"
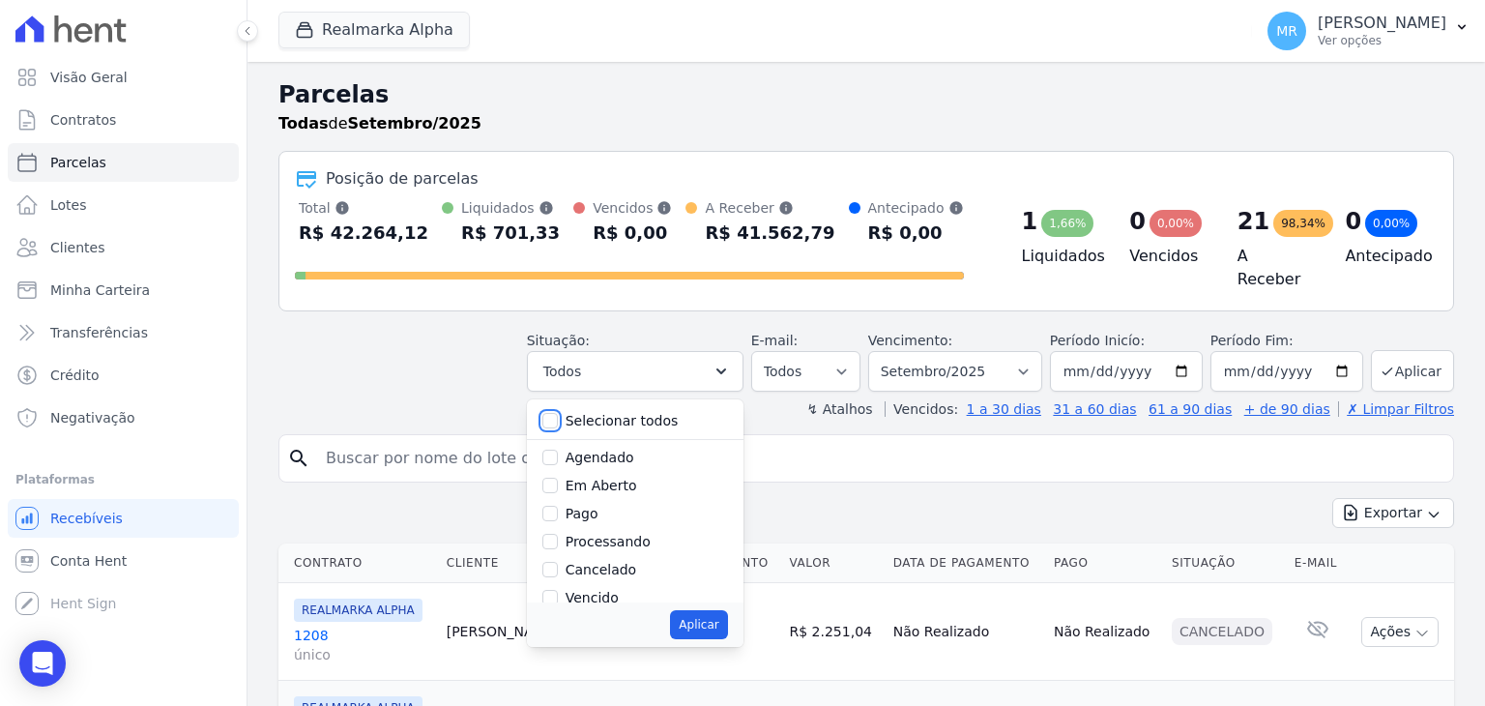
checkbox input "false"
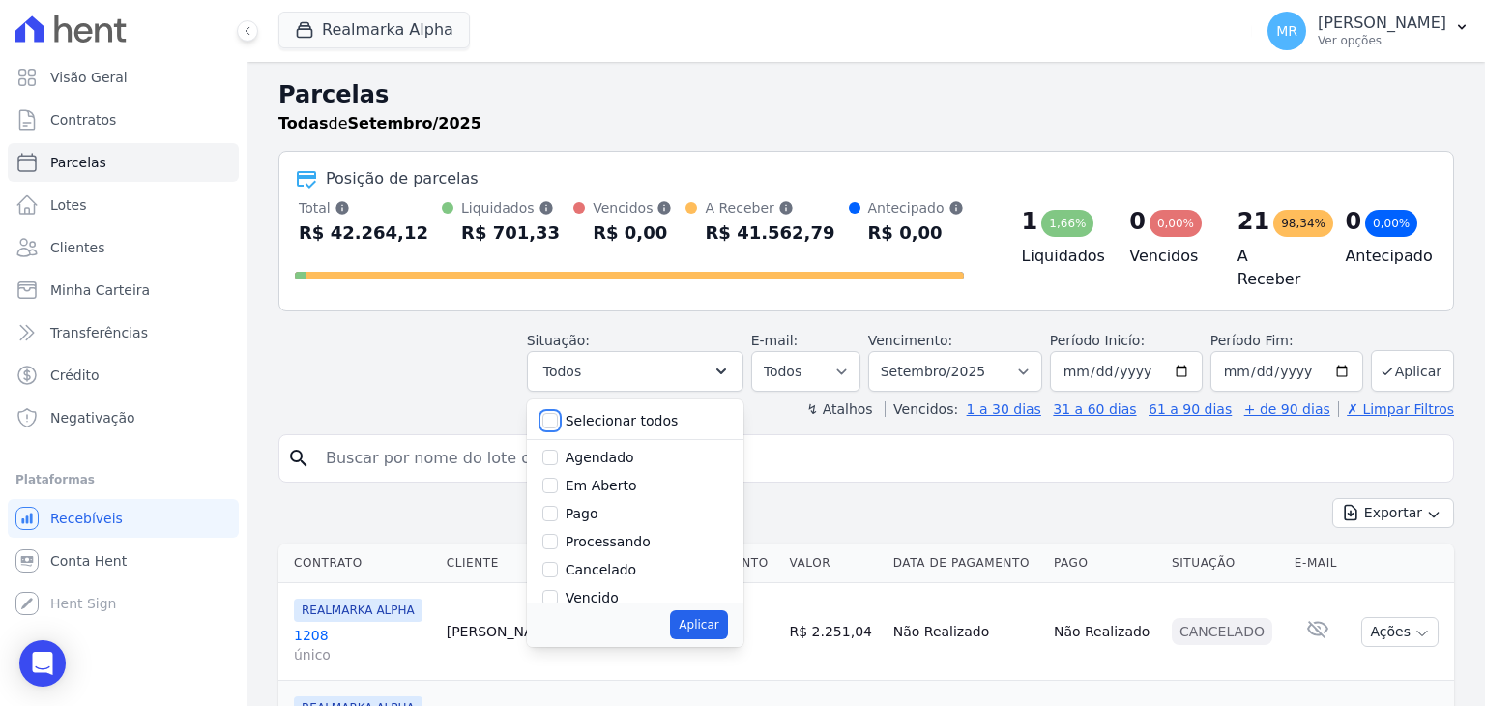
checkbox input "false"
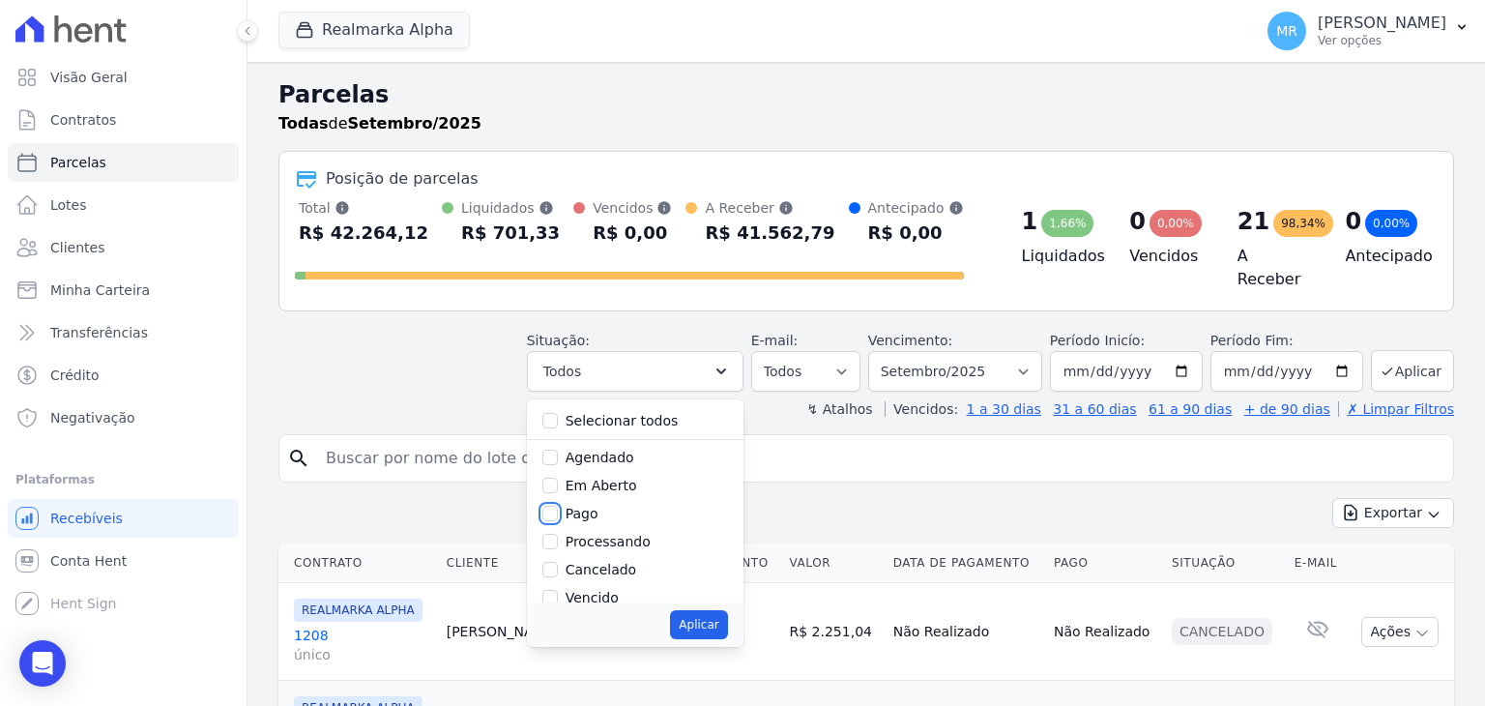
click at [558, 507] on input "Pago" at bounding box center [549, 513] width 15 height 15
checkbox input "true"
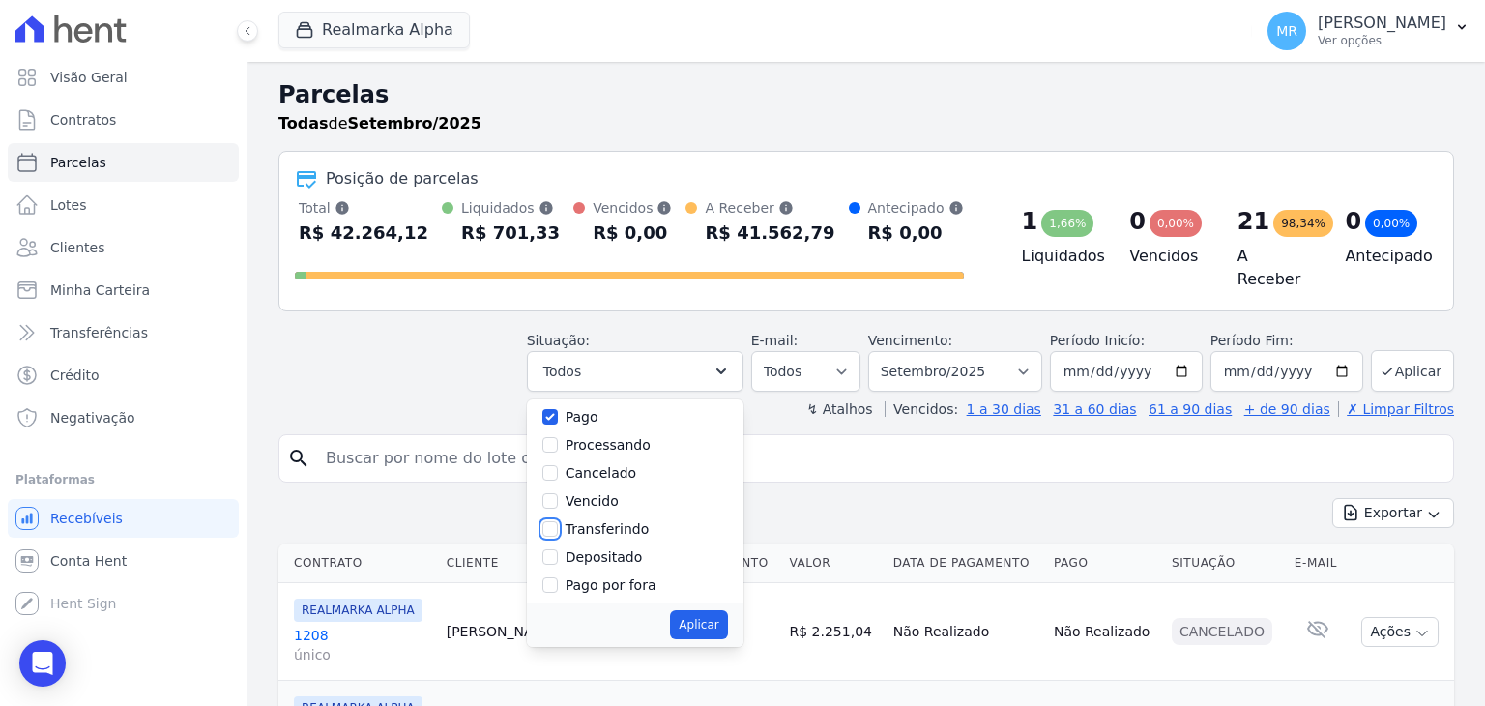
click at [558, 521] on input "Transferindo" at bounding box center [549, 528] width 15 height 15
checkbox input "true"
click at [558, 550] on input "Depositado" at bounding box center [549, 556] width 15 height 15
checkbox input "true"
click at [720, 623] on button "Aplicar" at bounding box center [698, 624] width 57 height 29
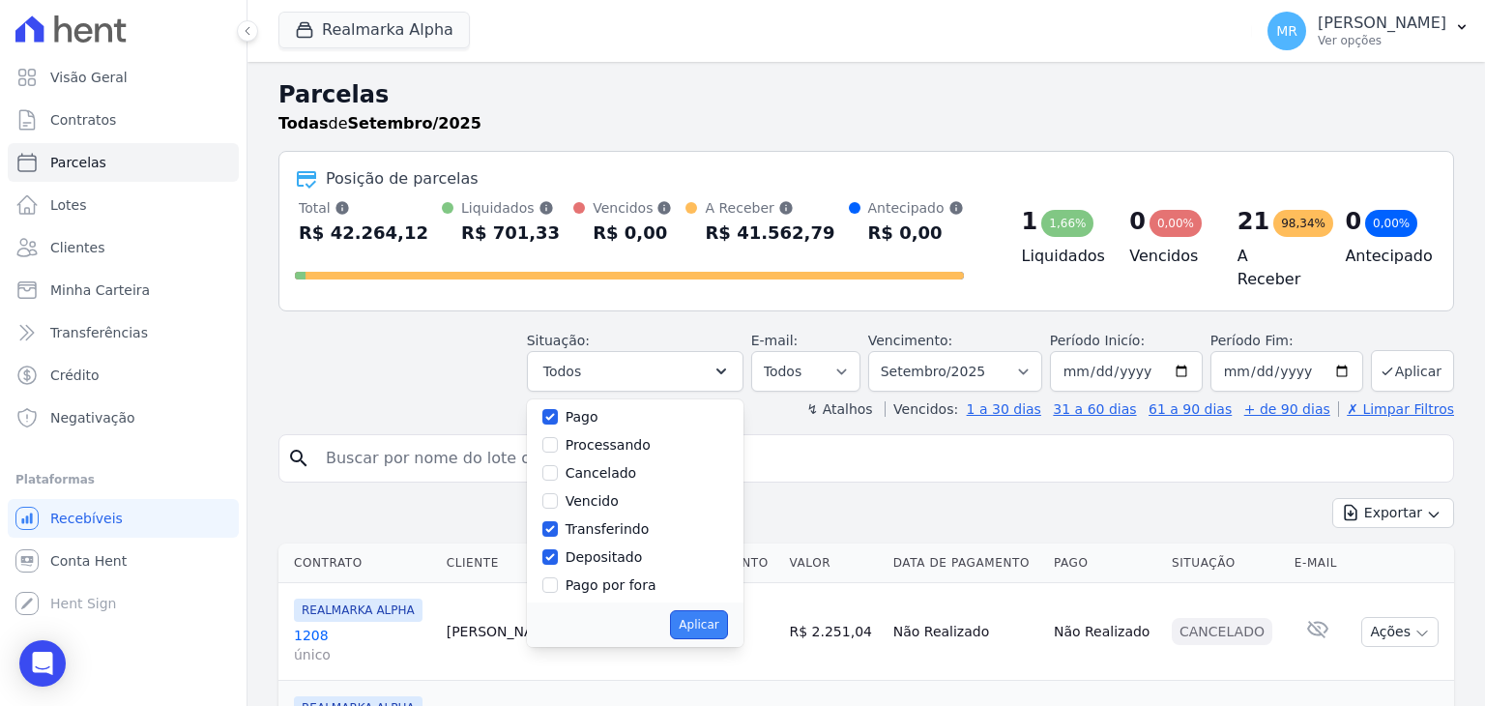
select select "paid"
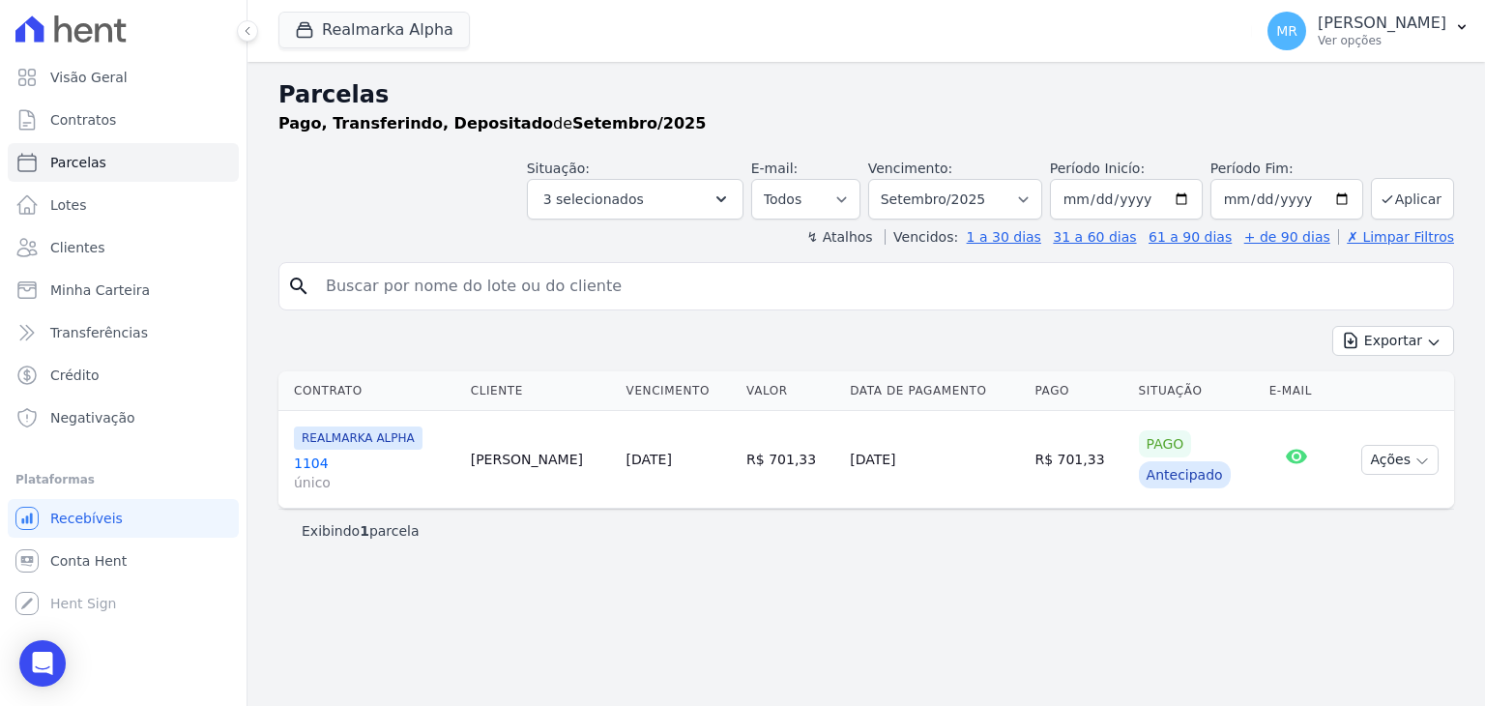
select select
